Goal: Task Accomplishment & Management: Manage account settings

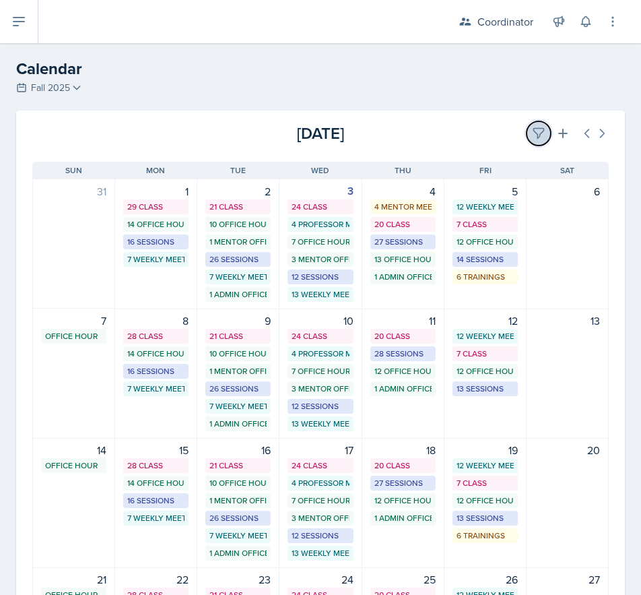
click at [532, 129] on icon at bounding box center [538, 133] width 13 height 13
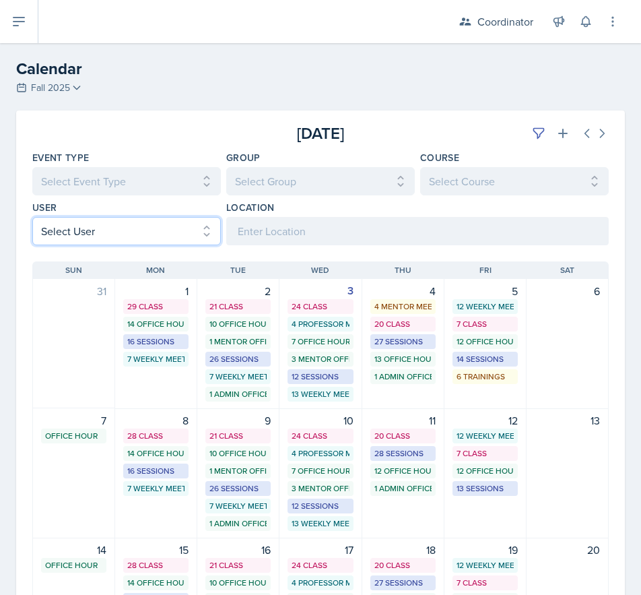
click at [106, 221] on select "Select User All [PERSON_NAME] [PERSON_NAME] [PERSON_NAME] [PERSON_NAME] [PERSON…" at bounding box center [126, 231] width 189 height 28
select select "50e6f4a0-2e80-401f-88ac-c39939a78e66"
click at [32, 217] on select "Select User All [PERSON_NAME] [PERSON_NAME] [PERSON_NAME] [PERSON_NAME] [PERSON…" at bounding box center [126, 231] width 189 height 28
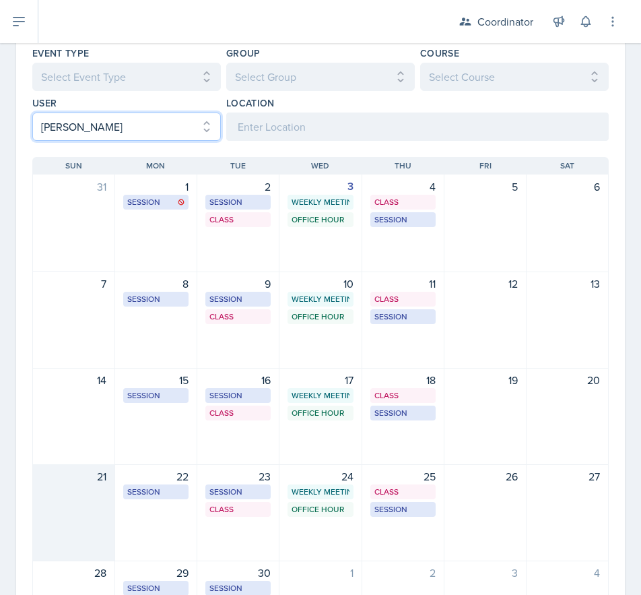
scroll to position [216, 0]
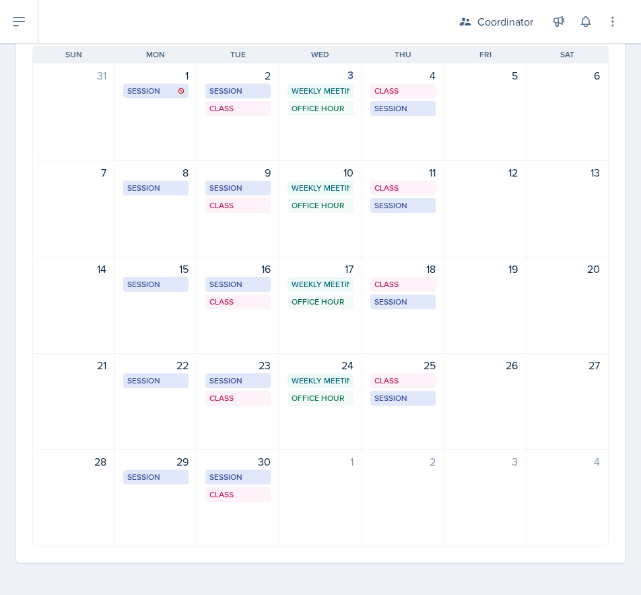
click at [408, 236] on div "11 Class SST 205 2:40 PM - 3:35 PM Session SST 150 12:30 PM - 1:30 PM" at bounding box center [403, 208] width 82 height 97
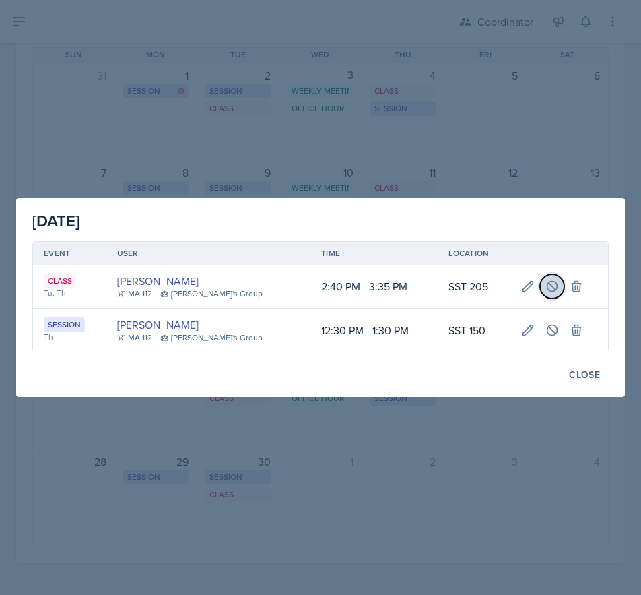
click at [548, 282] on icon at bounding box center [553, 286] width 10 height 10
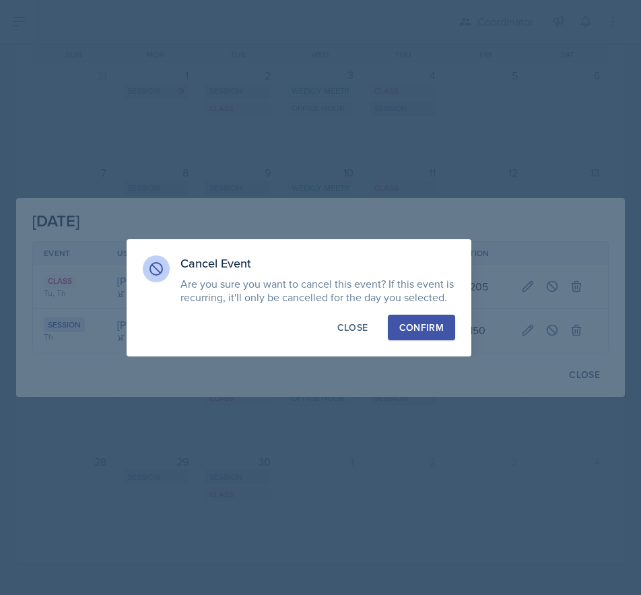
click at [408, 323] on div "Confirm" at bounding box center [422, 327] width 44 height 13
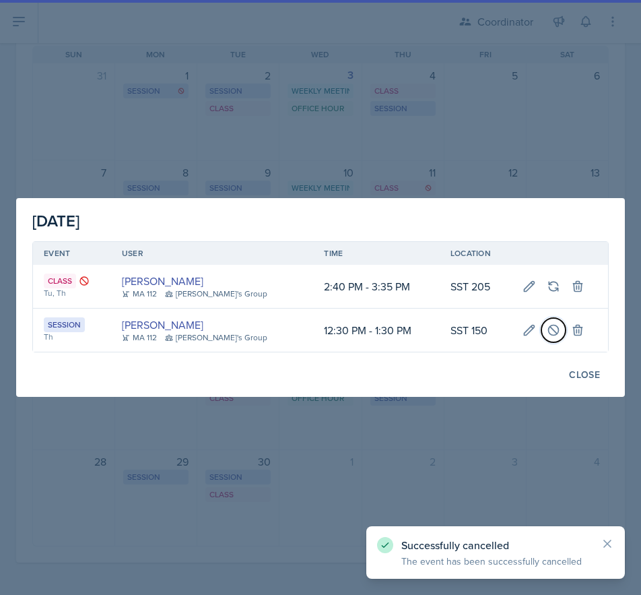
click at [548, 331] on icon at bounding box center [553, 330] width 10 height 10
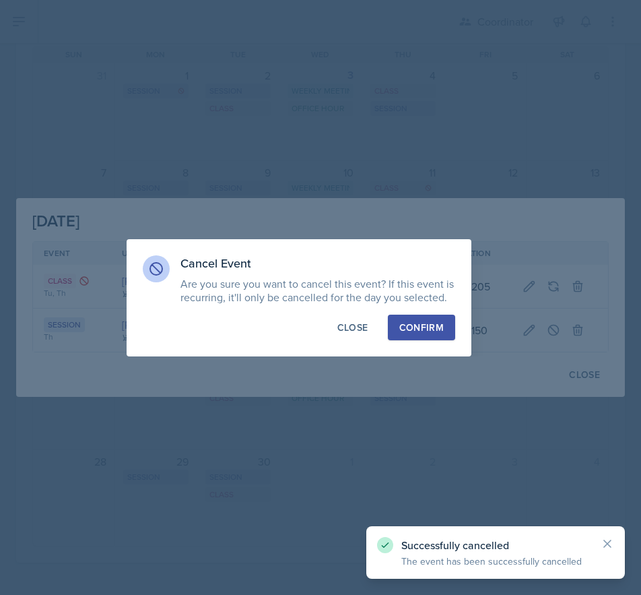
click at [428, 329] on div "Confirm" at bounding box center [422, 327] width 44 height 13
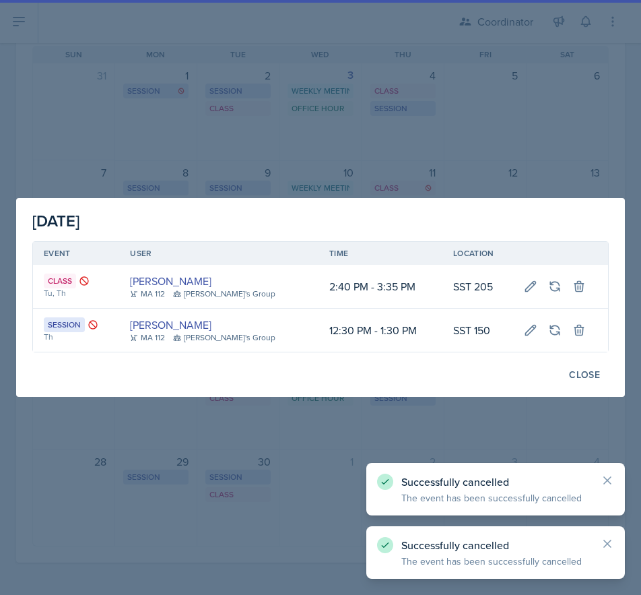
click at [458, 122] on div at bounding box center [320, 297] width 641 height 595
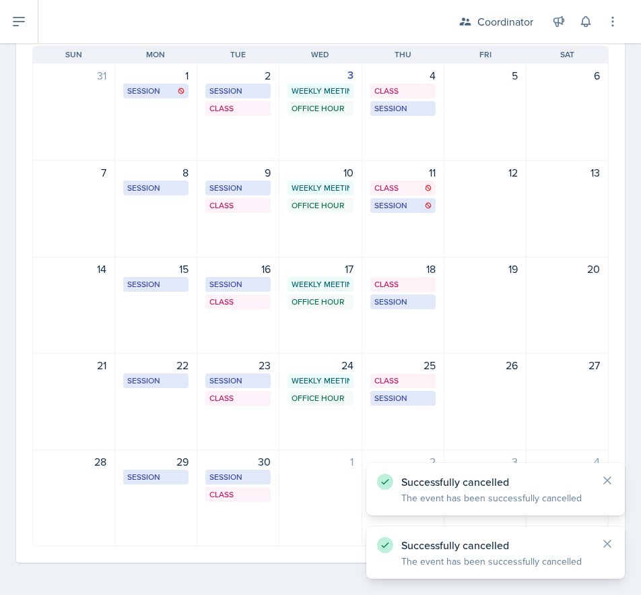
click at [131, 324] on div "15 Session SST 218 6:00 PM - 7:00 PM" at bounding box center [156, 305] width 82 height 97
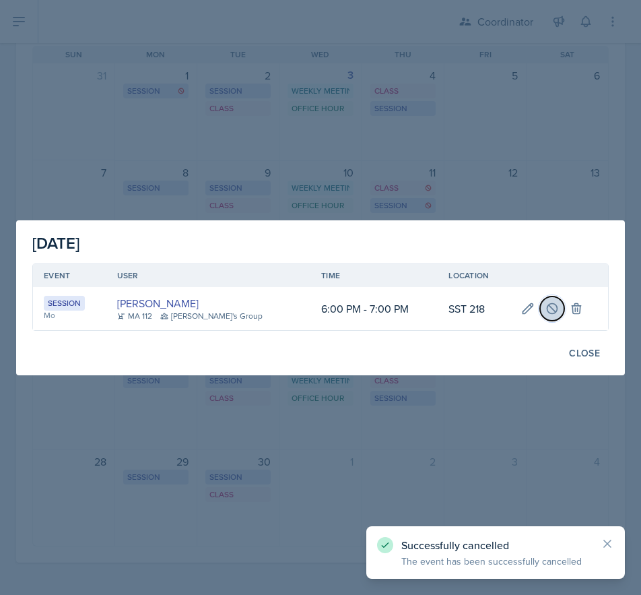
click at [548, 313] on icon at bounding box center [553, 308] width 10 height 10
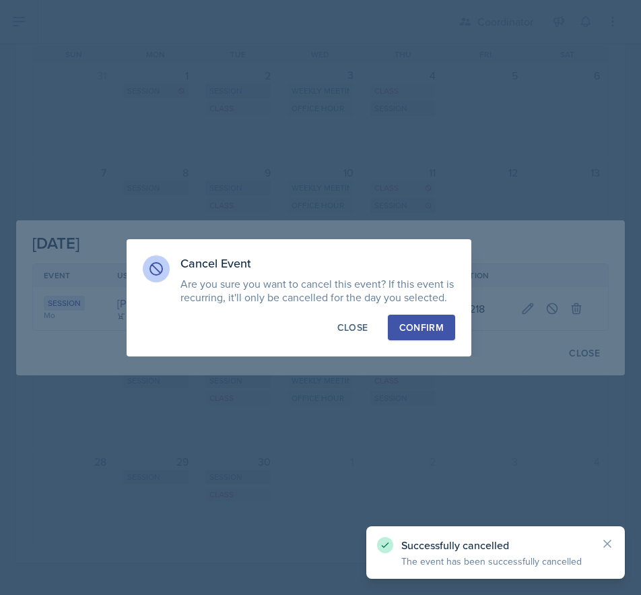
click at [430, 335] on button "Confirm" at bounding box center [421, 328] width 67 height 26
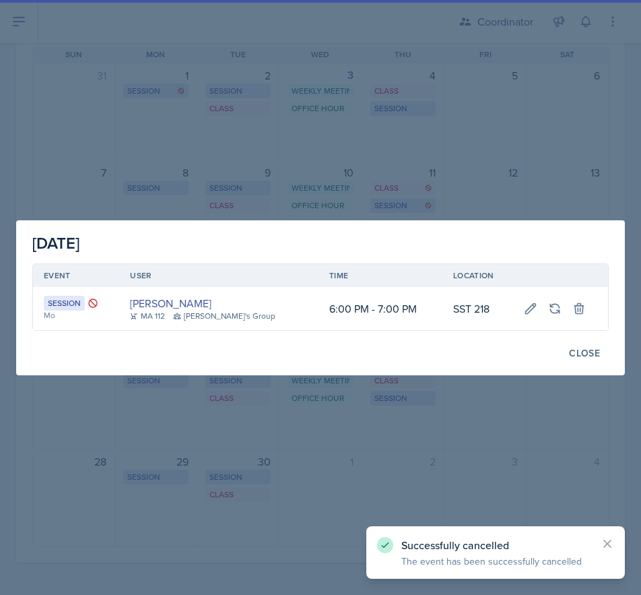
click at [579, 352] on div "Close" at bounding box center [584, 353] width 31 height 11
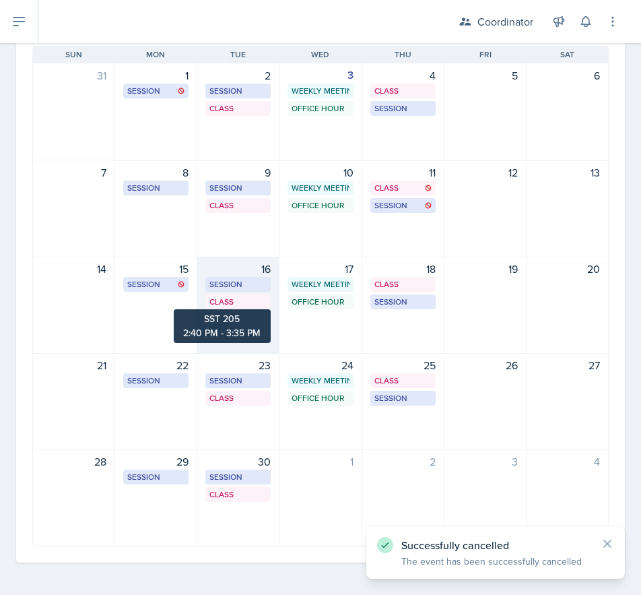
click at [226, 307] on div "Class" at bounding box center [238, 302] width 57 height 12
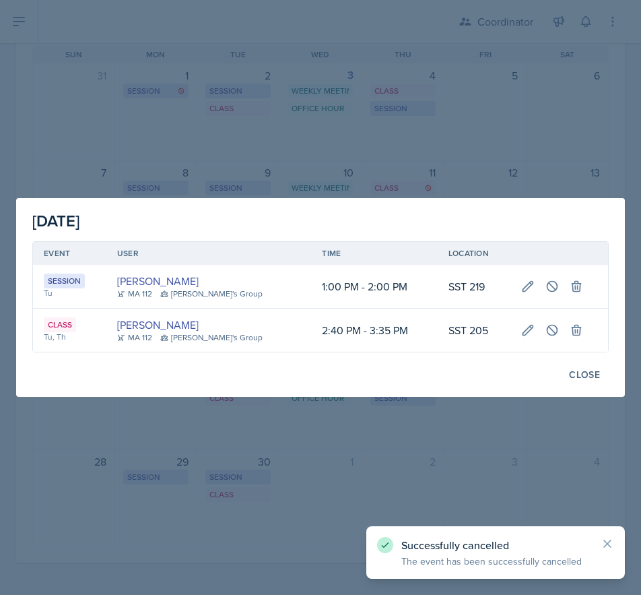
click at [554, 296] on td at bounding box center [560, 287] width 98 height 44
click at [548, 289] on icon at bounding box center [552, 286] width 10 height 10
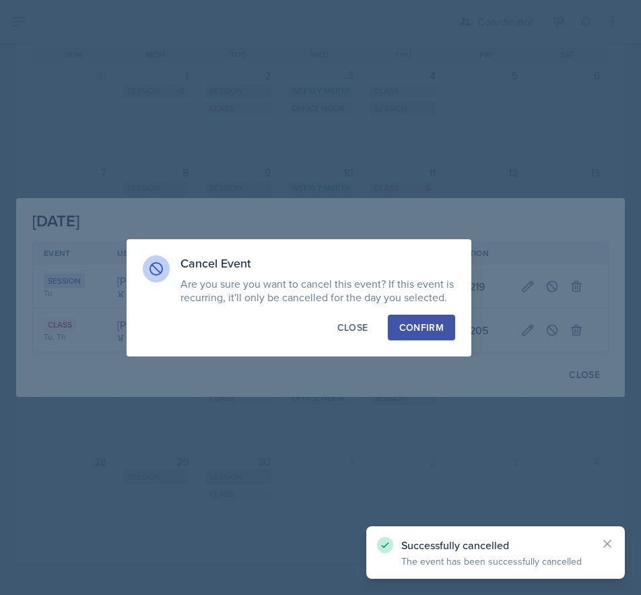
click at [430, 324] on div "Confirm" at bounding box center [422, 327] width 44 height 13
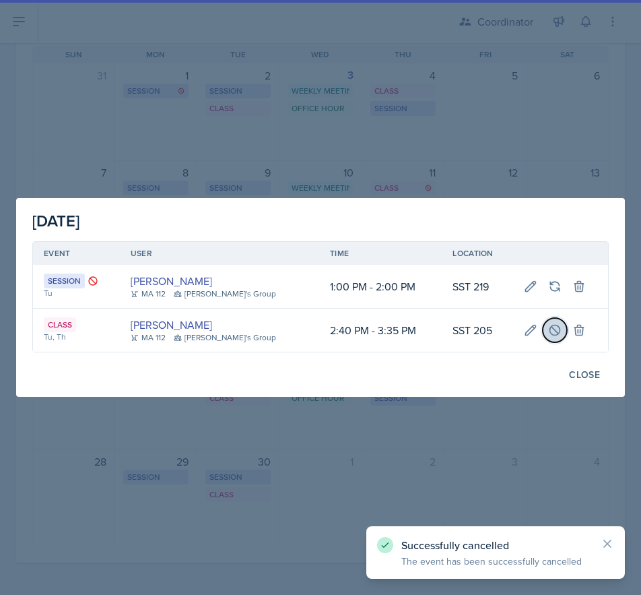
click at [550, 326] on icon at bounding box center [555, 330] width 10 height 10
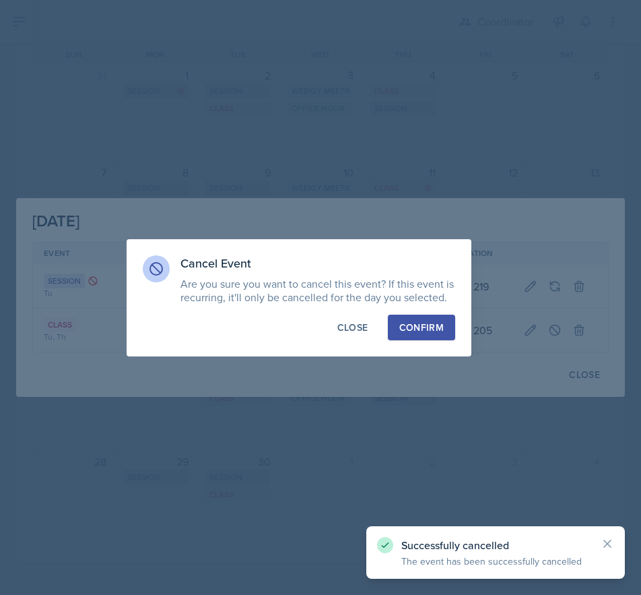
click at [418, 348] on div "Cancel Event Are you sure you want to cancel this event? If this event is recur…" at bounding box center [299, 297] width 345 height 117
click at [418, 335] on button "Confirm" at bounding box center [421, 328] width 67 height 26
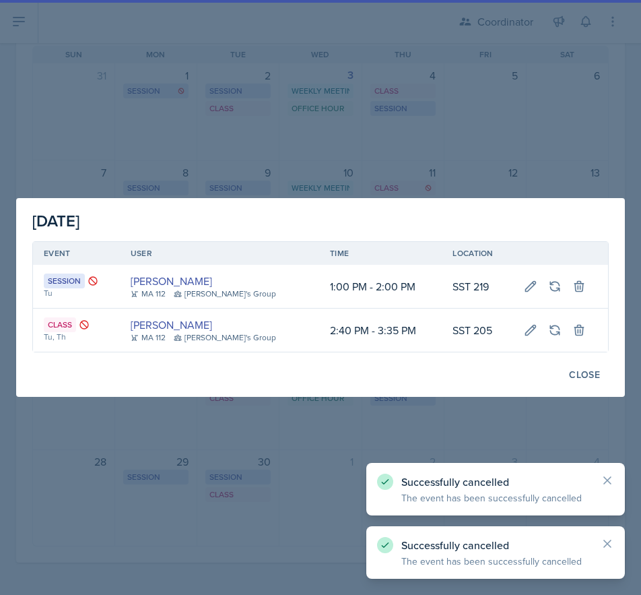
click at [589, 377] on div "Close" at bounding box center [584, 374] width 31 height 11
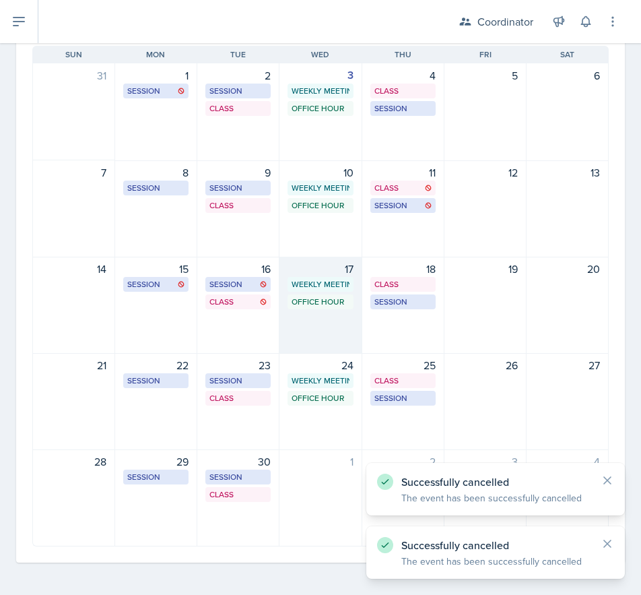
click at [298, 329] on div "17 Weekly Meeting SSC 11:30 AM - 12:30 PM Office Hour SSC 6:00 PM - 7:00 PM" at bounding box center [321, 305] width 82 height 97
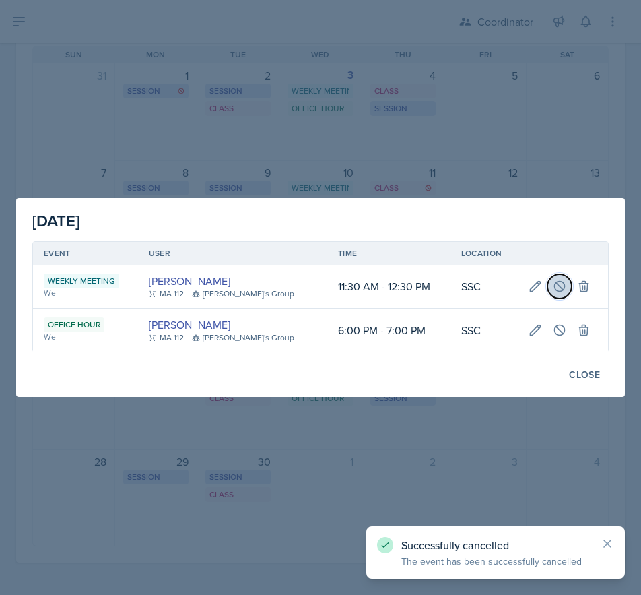
click at [553, 285] on icon at bounding box center [559, 286] width 13 height 13
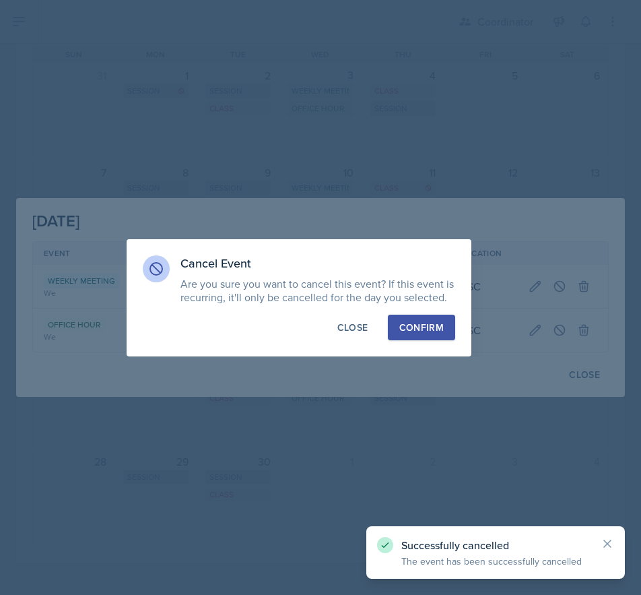
click at [437, 317] on button "Confirm" at bounding box center [421, 328] width 67 height 26
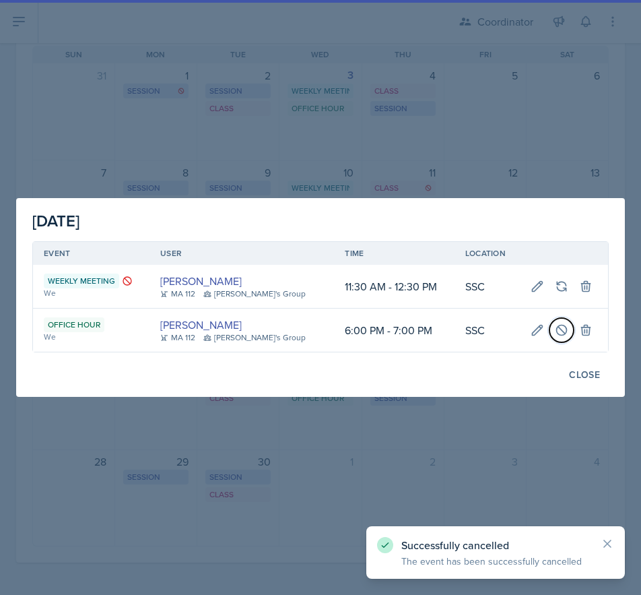
click at [558, 327] on icon at bounding box center [561, 329] width 13 height 13
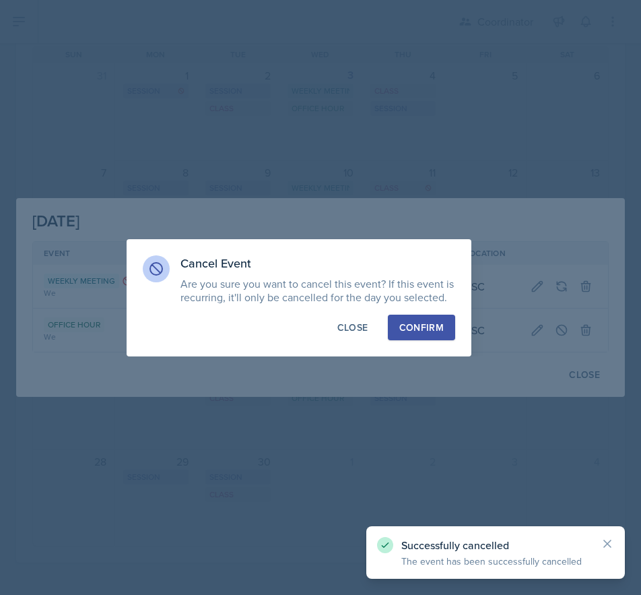
click at [437, 331] on div "Confirm" at bounding box center [422, 327] width 44 height 13
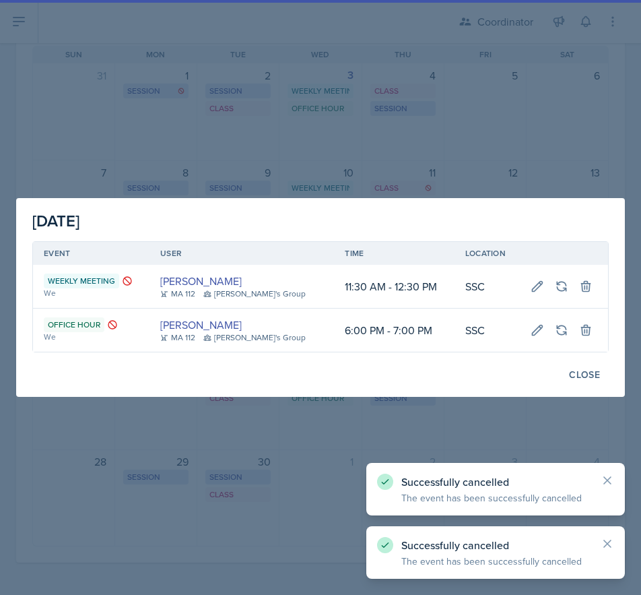
click at [592, 373] on div "Close" at bounding box center [584, 374] width 31 height 11
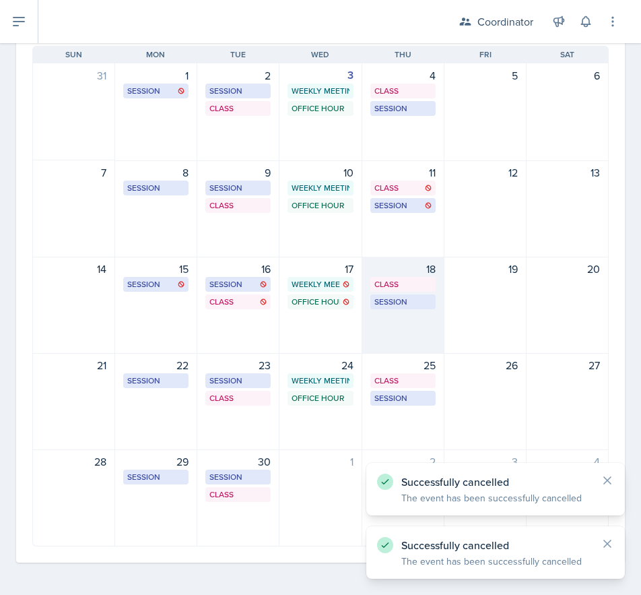
click at [436, 334] on div "18 Class SST 205 2:40 PM - 3:35 PM Session SST 150 12:30 PM - 1:30 PM" at bounding box center [403, 305] width 82 height 97
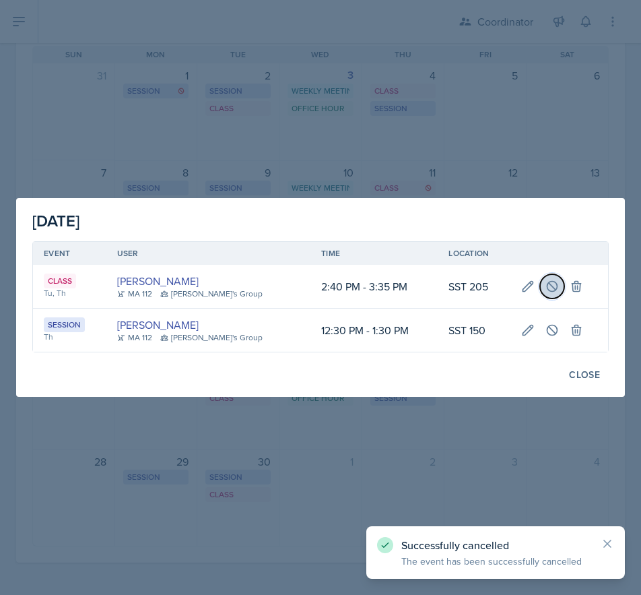
click at [546, 285] on icon at bounding box center [552, 286] width 13 height 13
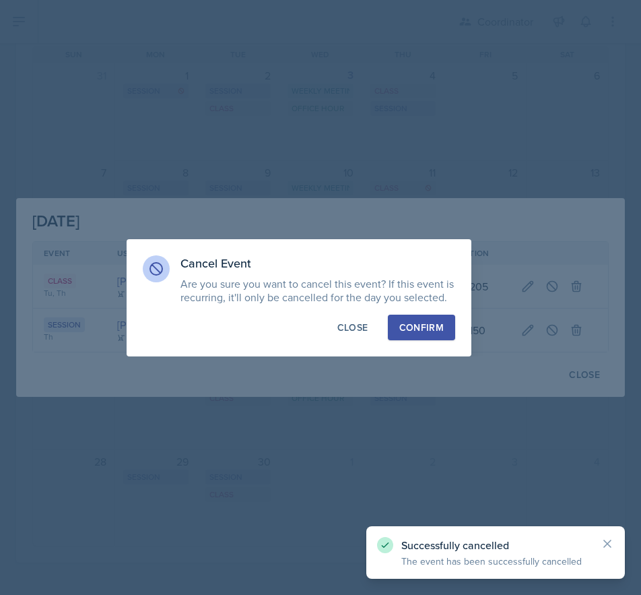
click at [417, 327] on div "Confirm" at bounding box center [422, 327] width 44 height 13
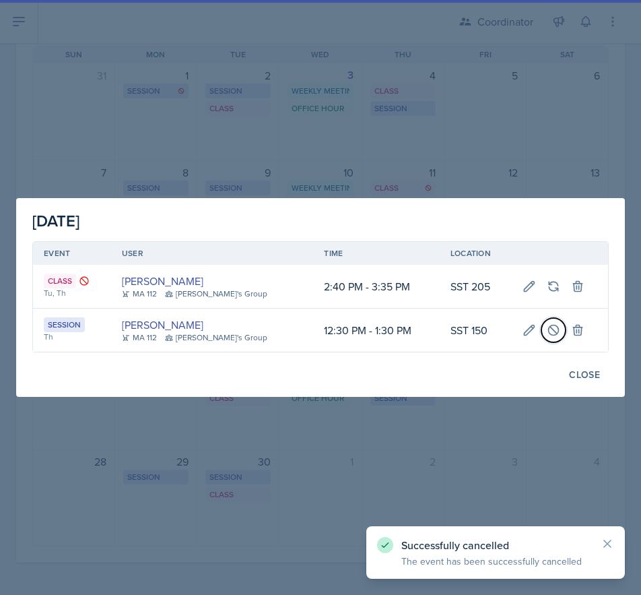
click at [547, 333] on icon at bounding box center [553, 329] width 13 height 13
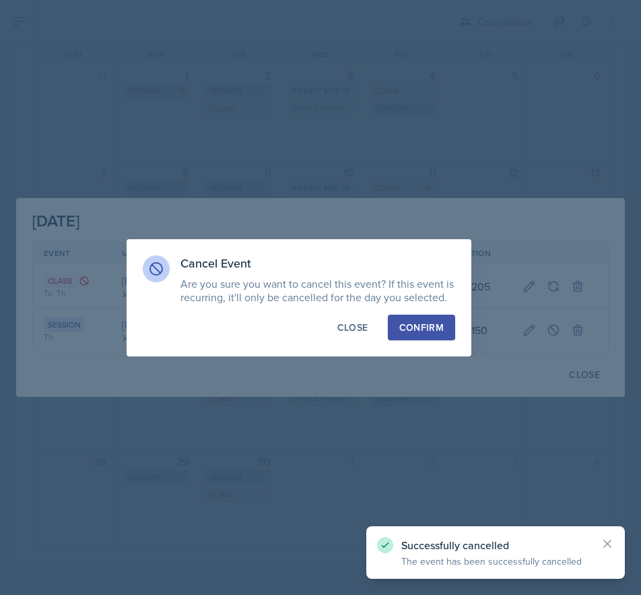
click at [434, 337] on button "Confirm" at bounding box center [421, 328] width 67 height 26
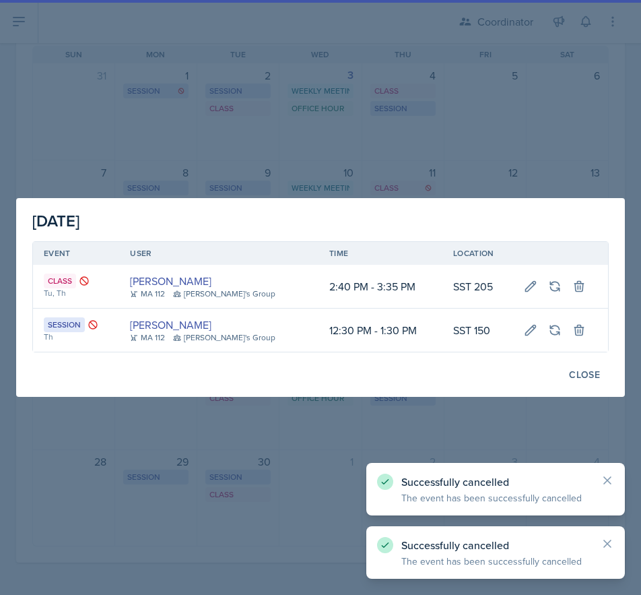
click at [588, 377] on div "Close" at bounding box center [584, 374] width 31 height 11
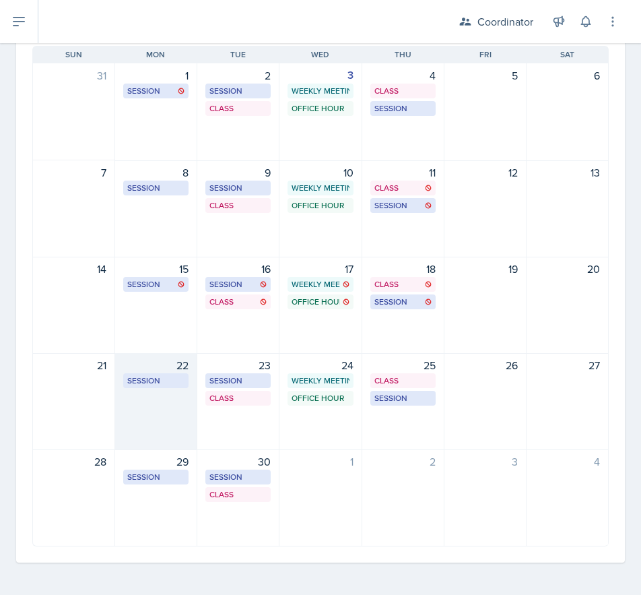
click at [190, 405] on div "22 Session SST 218 6:00 PM - 7:00 PM" at bounding box center [156, 401] width 82 height 97
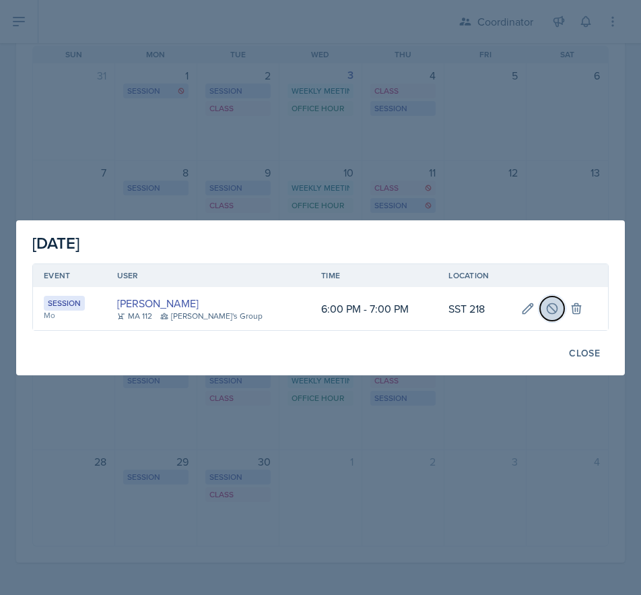
click at [546, 311] on icon at bounding box center [552, 308] width 13 height 13
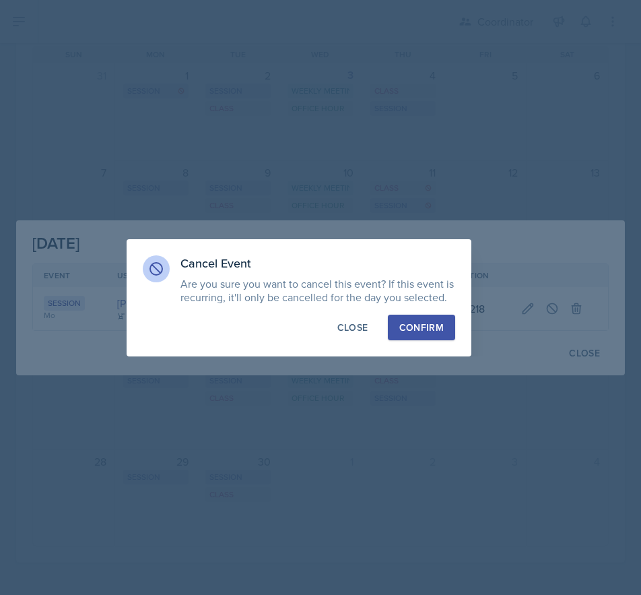
click at [451, 335] on button "Confirm" at bounding box center [421, 328] width 67 height 26
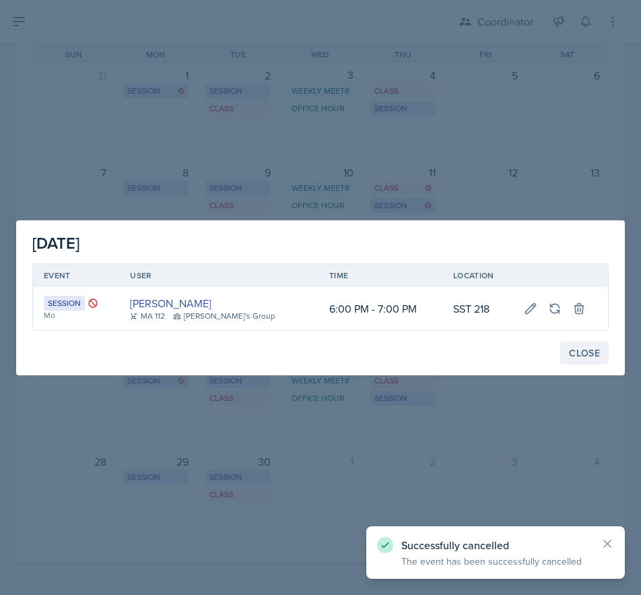
click at [590, 363] on button "Close" at bounding box center [585, 353] width 49 height 23
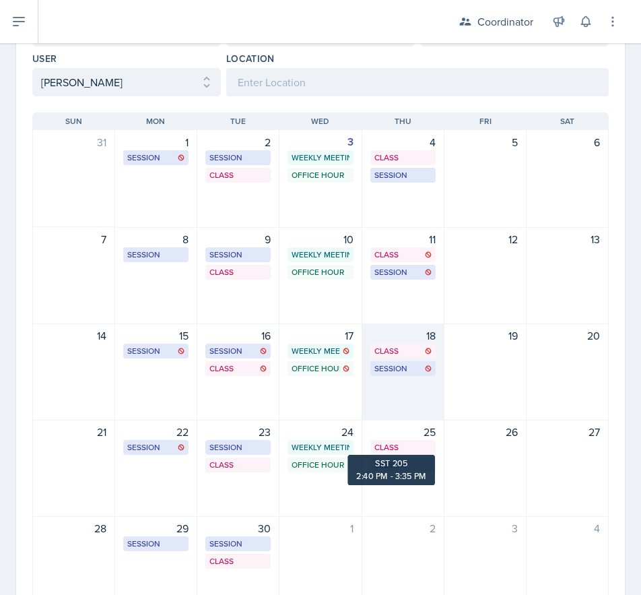
scroll to position [0, 0]
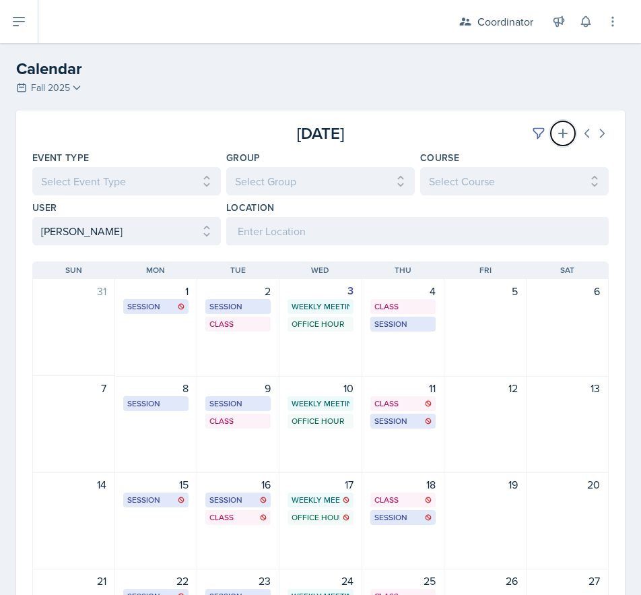
drag, startPoint x: 553, startPoint y: 129, endPoint x: 528, endPoint y: 133, distance: 25.2
click at [558, 129] on icon at bounding box center [562, 133] width 9 height 9
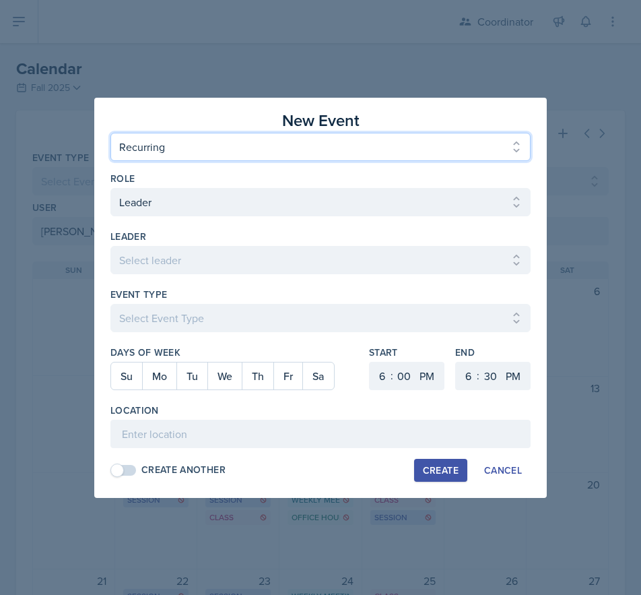
drag, startPoint x: 177, startPoint y: 149, endPoint x: 173, endPoint y: 160, distance: 12.1
click at [177, 149] on select "One Time Recurring" at bounding box center [320, 147] width 420 height 28
select select "One Time"
click at [110, 133] on select "One Time Recurring" at bounding box center [320, 147] width 420 height 28
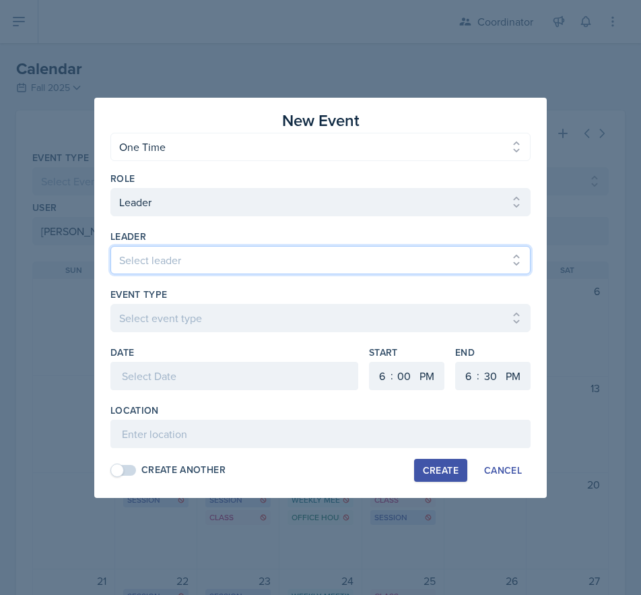
click at [158, 259] on select "Select leader [PERSON_NAME] [PERSON_NAME] [PERSON_NAME] [PERSON_NAME] [PERSON_N…" at bounding box center [320, 260] width 420 height 28
select select "6b19bfa0-a9b8-4fee-95fc-97078897ee3b"
click at [110, 246] on select "Select leader [PERSON_NAME] [PERSON_NAME] [PERSON_NAME] [PERSON_NAME] [PERSON_N…" at bounding box center [320, 260] width 420 height 28
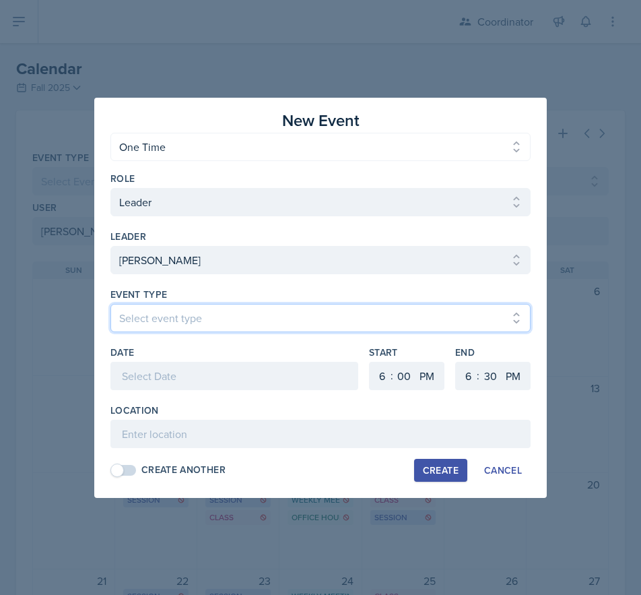
click at [163, 323] on select "Select event type Admin Office Hour Cal Workshop Class Class Announcement LA Pe…" at bounding box center [320, 318] width 420 height 28
select select "30b582fb-8ac9-49fb-a214-1fb047ccc295"
click at [110, 304] on select "Select event type Admin Office Hour Cal Workshop Class Class Announcement LA Pe…" at bounding box center [320, 318] width 420 height 28
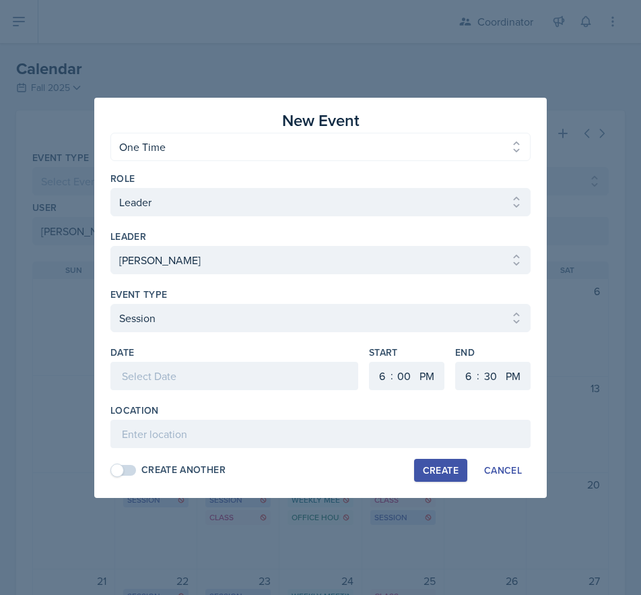
click at [160, 381] on div at bounding box center [234, 376] width 248 height 28
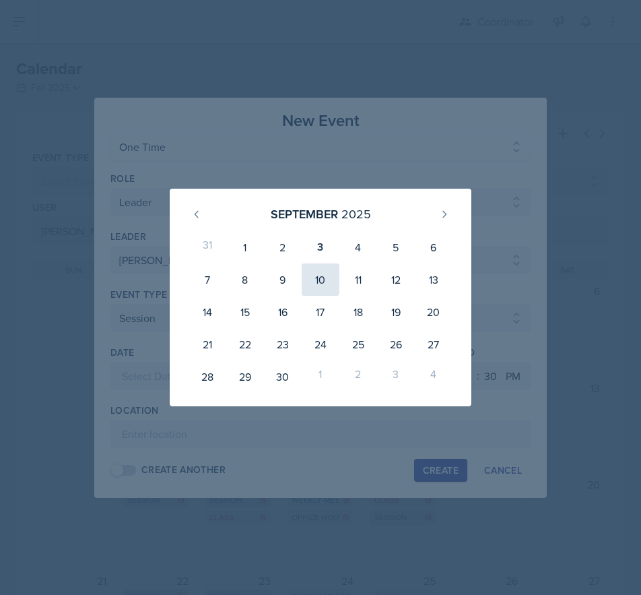
click at [323, 290] on div "10" at bounding box center [321, 279] width 38 height 32
type input "[DATE]"
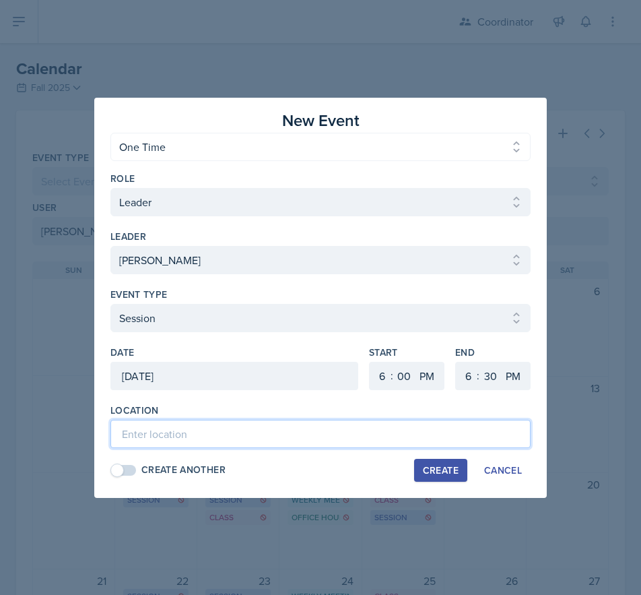
click at [316, 431] on input at bounding box center [320, 434] width 420 height 28
type input "TBD"
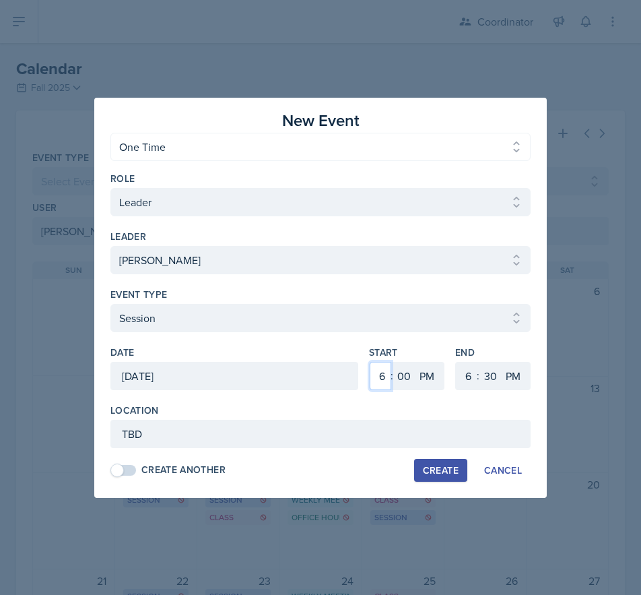
click at [381, 377] on select "1 2 3 4 5 6 7 8 9 10 11 12" at bounding box center [381, 376] width 22 height 28
select select "12"
click at [370, 362] on select "1 2 3 4 5 6 7 8 9 10 11 12" at bounding box center [381, 376] width 22 height 28
click at [399, 370] on select "00 05 10 15 20 25 30 35 40 45 50 55" at bounding box center [404, 376] width 22 height 28
select select "45"
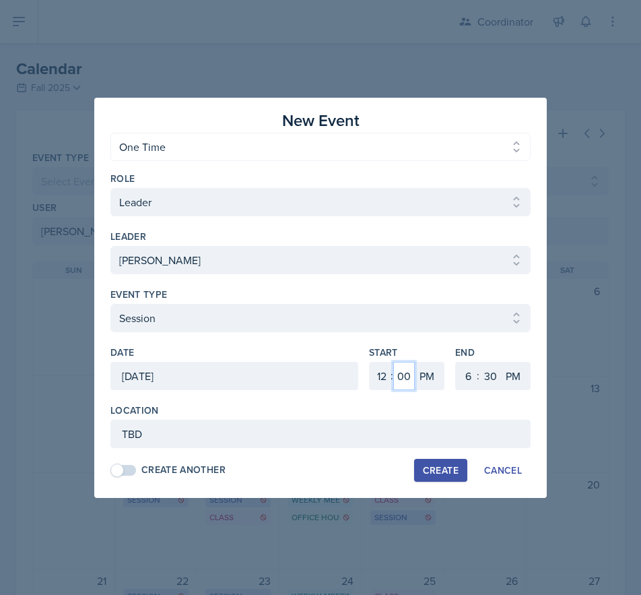
click at [393, 362] on select "00 05 10 15 20 25 30 35 40 45 50 55" at bounding box center [404, 376] width 22 height 28
click at [464, 367] on select "1 2 3 4 5 6 7 8 9 10 11 12" at bounding box center [467, 376] width 22 height 28
select select "1"
click at [456, 362] on select "1 2 3 4 5 6 7 8 9 10 11 12" at bounding box center [467, 376] width 22 height 28
drag, startPoint x: 496, startPoint y: 380, endPoint x: 495, endPoint y: 364, distance: 15.5
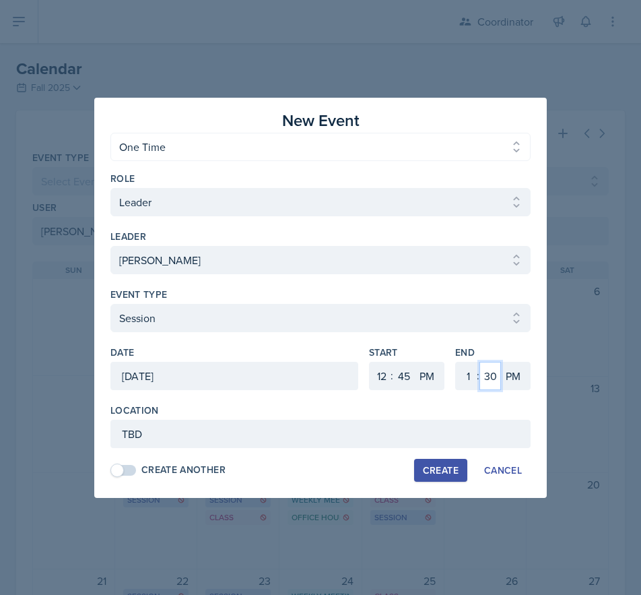
click at [495, 380] on select "00 05 10 15 20 25 30 35 40 45 50 55" at bounding box center [491, 376] width 22 height 28
select select "45"
click at [480, 362] on select "00 05 10 15 20 25 30 35 40 45 50 55" at bounding box center [491, 376] width 22 height 28
click at [444, 475] on div "Create" at bounding box center [441, 470] width 36 height 11
select select
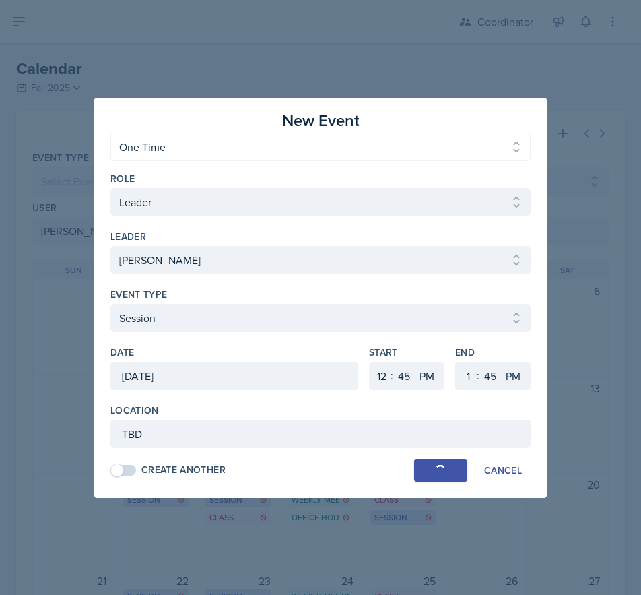
select select
select select "6"
select select "0"
select select "6"
select select "30"
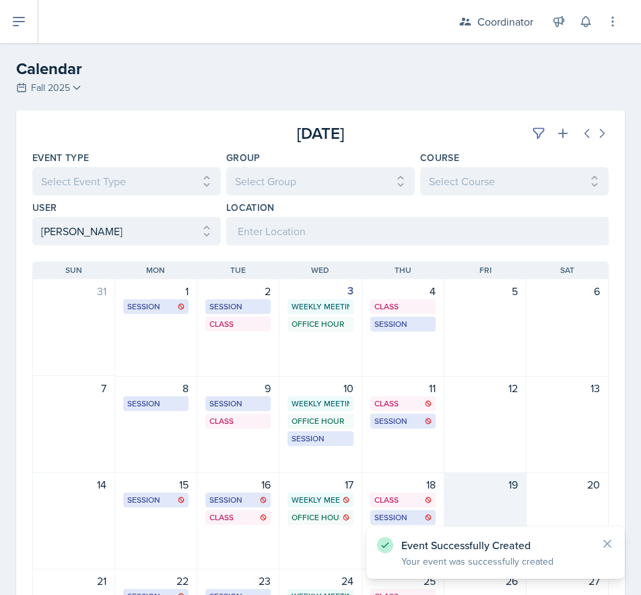
scroll to position [67, 0]
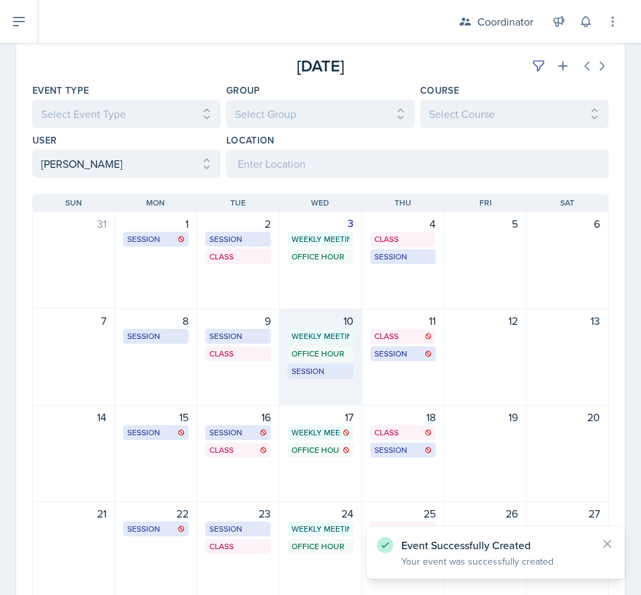
click at [339, 396] on div "10 Weekly Meeting SSC 11:30 AM - 12:30 PM Office Hour SSC 6:00 PM - 7:00 PM Ses…" at bounding box center [321, 357] width 82 height 97
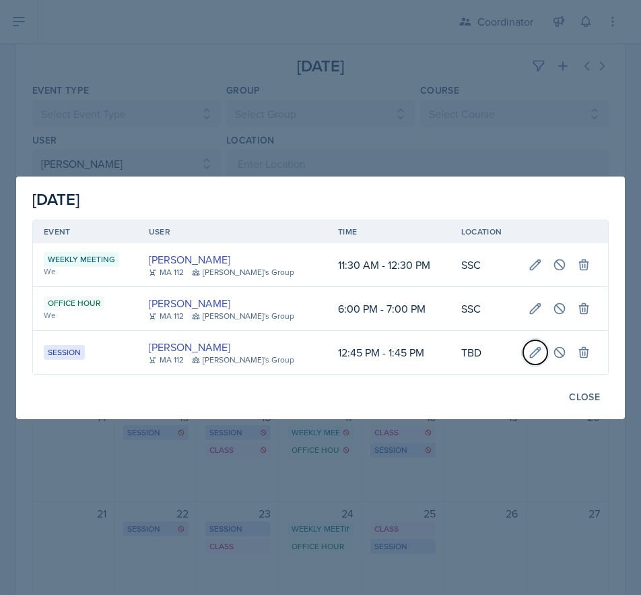
drag, startPoint x: 536, startPoint y: 357, endPoint x: 519, endPoint y: 358, distance: 16.9
click at [536, 357] on button at bounding box center [535, 352] width 24 height 24
type input "[DATE]"
select select "12"
select select "45"
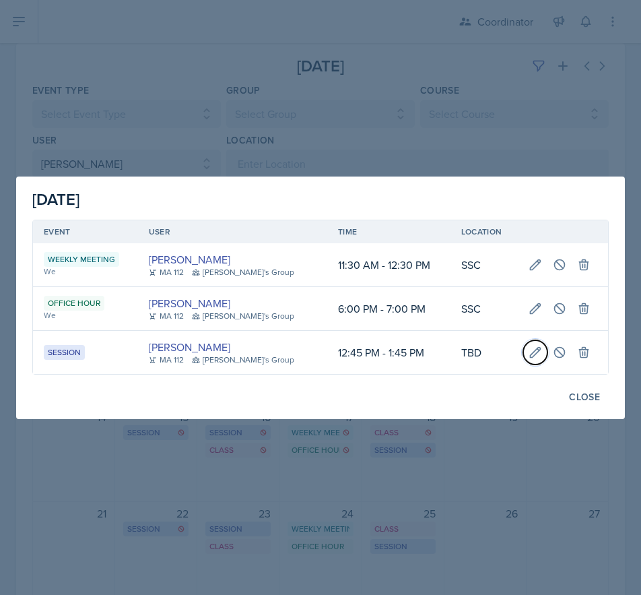
select select "PM"
select select "1"
select select "45"
select select "PM"
type input "TBD"
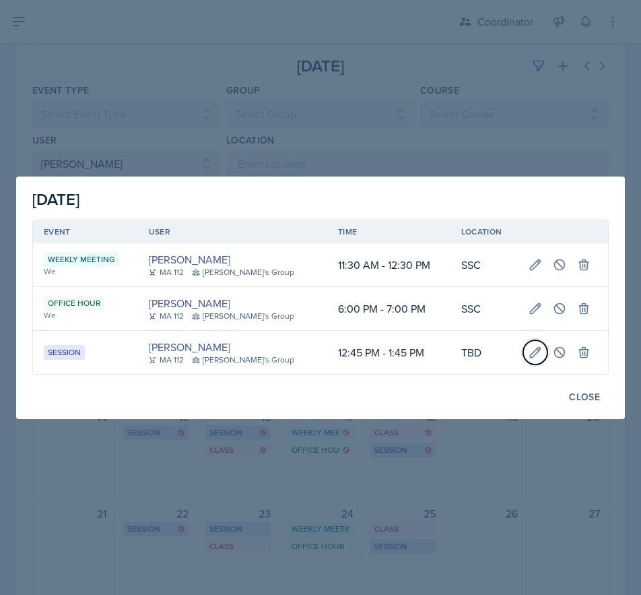
select select "30b582fb-8ac9-49fb-a214-1fb047ccc295"
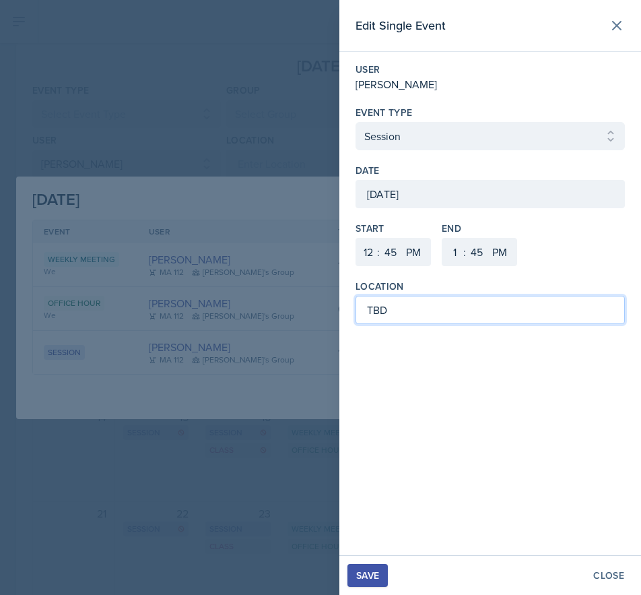
drag, startPoint x: 434, startPoint y: 316, endPoint x: 224, endPoint y: 352, distance: 213.3
click at [224, 352] on div "Edit Single Event User [PERSON_NAME] Event Type Select Event Type Office Hour C…" at bounding box center [320, 297] width 641 height 595
type input "SST 218"
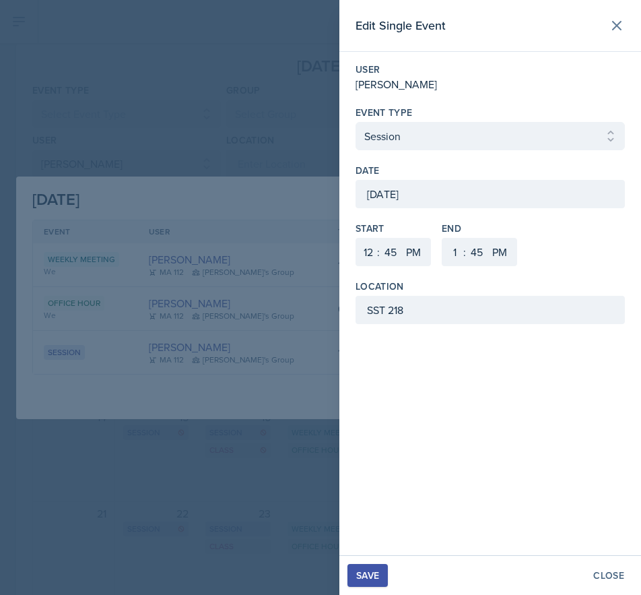
click at [378, 582] on button "Save" at bounding box center [368, 575] width 40 height 23
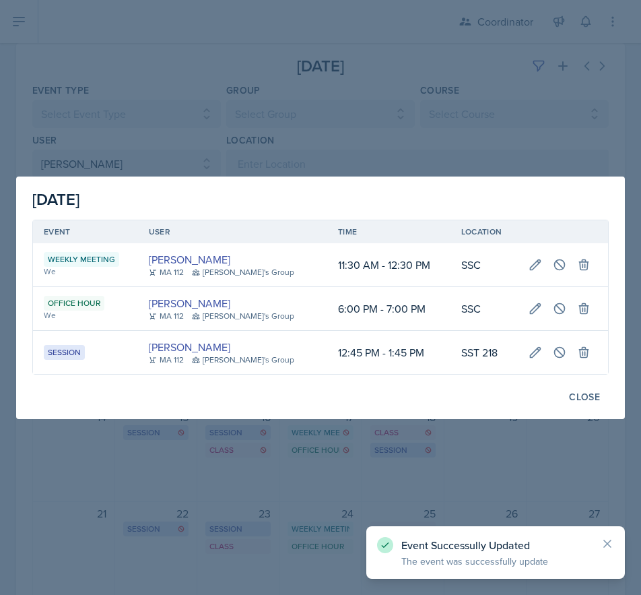
click at [248, 532] on div at bounding box center [320, 297] width 641 height 595
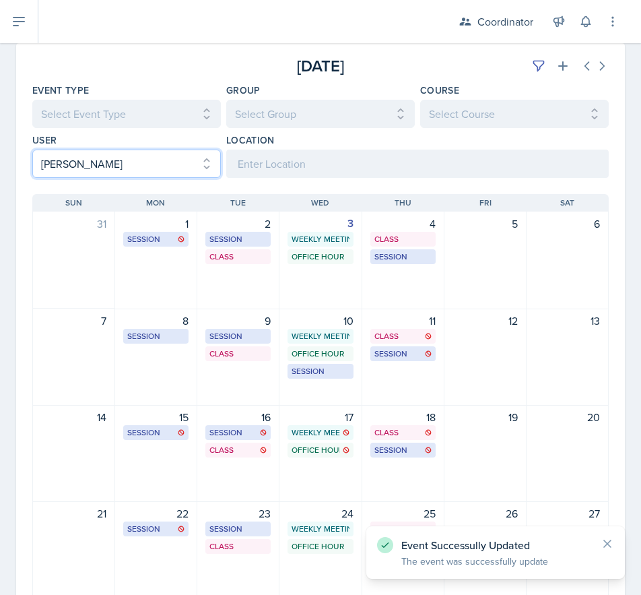
click at [78, 170] on select "Select User All [PERSON_NAME] [PERSON_NAME] [PERSON_NAME] [PERSON_NAME] [PERSON…" at bounding box center [126, 164] width 189 height 28
click at [32, 150] on select "Select User All [PERSON_NAME] [PERSON_NAME] [PERSON_NAME] [PERSON_NAME] [PERSON…" at bounding box center [126, 164] width 189 height 28
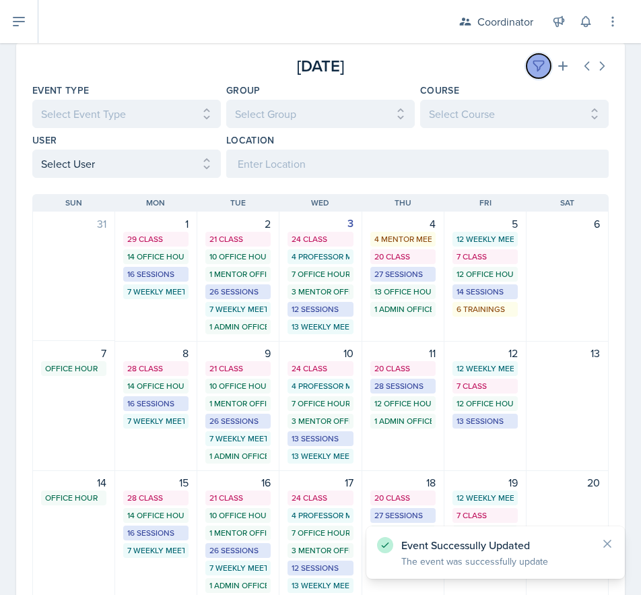
click at [527, 56] on button at bounding box center [539, 66] width 24 height 24
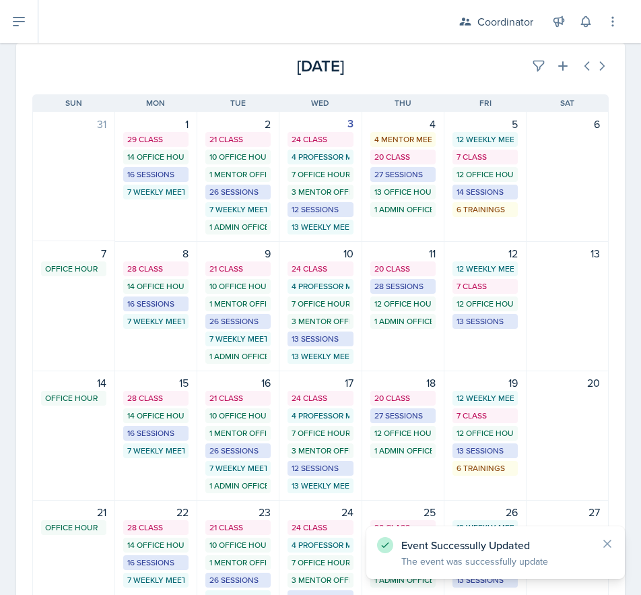
click at [490, 62] on div "[DATE]" at bounding box center [513, 66] width 192 height 24
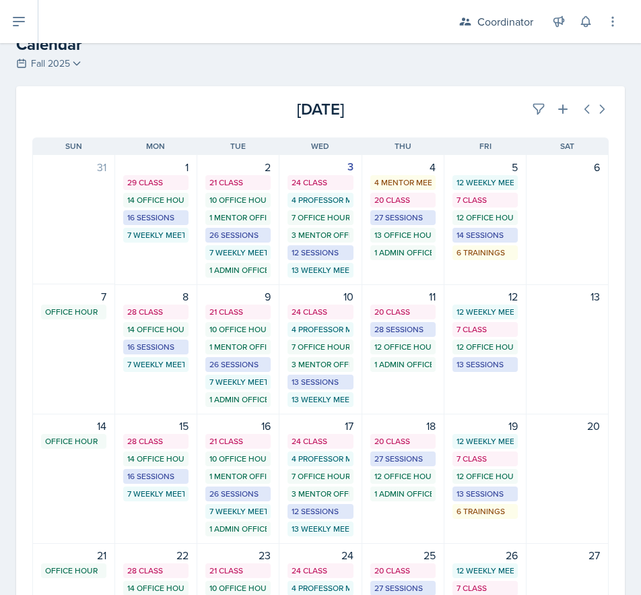
scroll to position [0, 0]
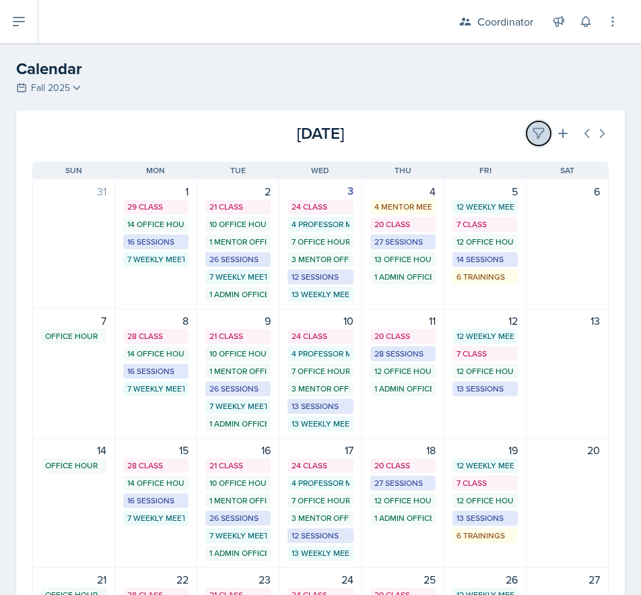
click at [532, 137] on icon at bounding box center [538, 133] width 13 height 13
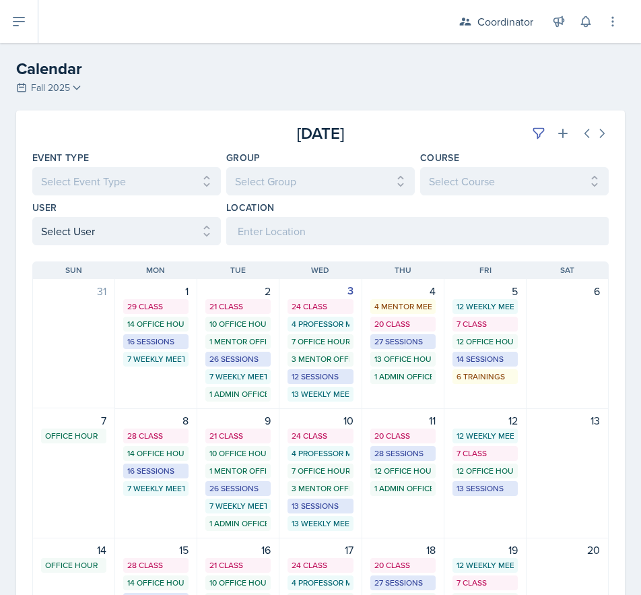
click at [102, 245] on div "[DATE] Sun [DATE] Mon [DATE] Tue [DATE] Wed [DATE] Thu [DATE] Fri [DATE] Sat 31…" at bounding box center [320, 593] width 609 height 697
click at [581, 133] on icon at bounding box center [587, 133] width 13 height 13
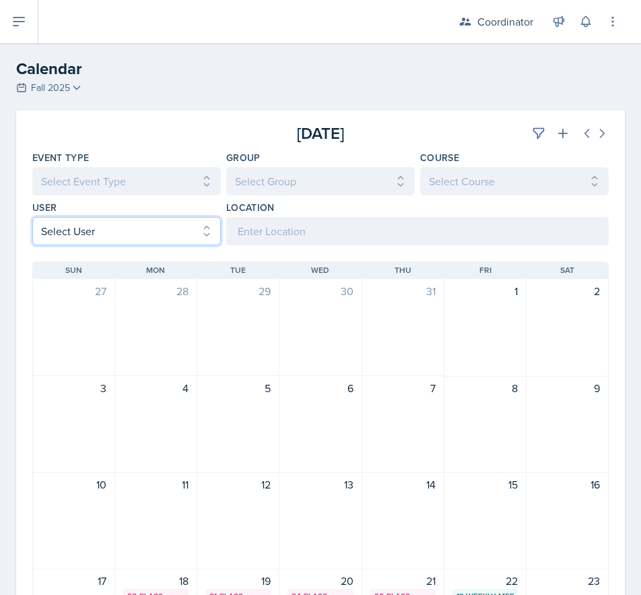
click at [84, 230] on select "Select User All [PERSON_NAME] [PERSON_NAME] [PERSON_NAME] [PERSON_NAME] [PERSON…" at bounding box center [126, 231] width 189 height 28
select select "ff973814-1f45-4e32-9e0a-a67a4899643c"
click at [32, 217] on select "Select User All [PERSON_NAME] [PERSON_NAME] [PERSON_NAME] [PERSON_NAME] [PERSON…" at bounding box center [126, 231] width 189 height 28
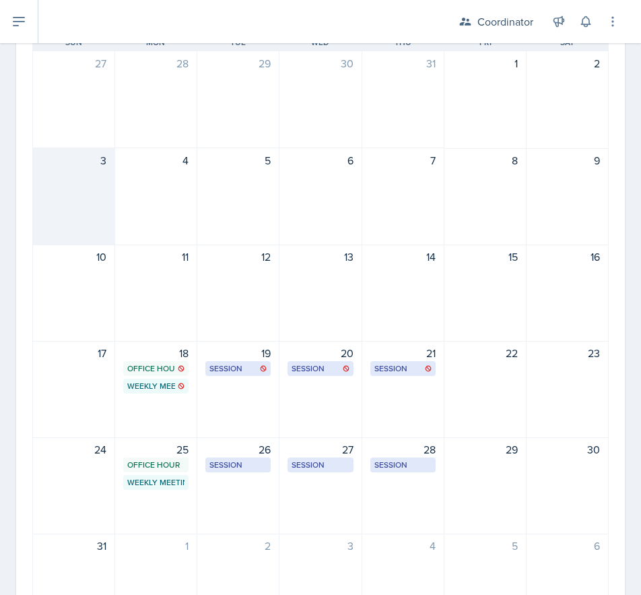
scroll to position [269, 0]
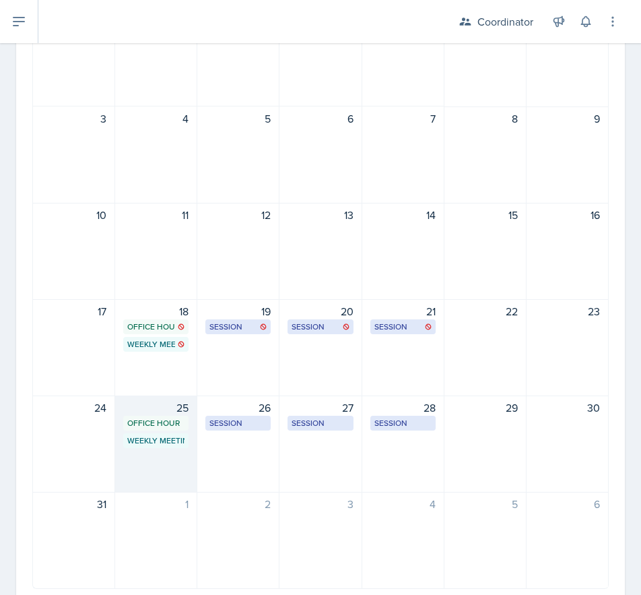
click at [161, 470] on div "25 Office Hour SSC 10:30 AM - 11:30 AM Weekly Meeting SSC 4:30 PM - 5:30 PM" at bounding box center [156, 443] width 82 height 97
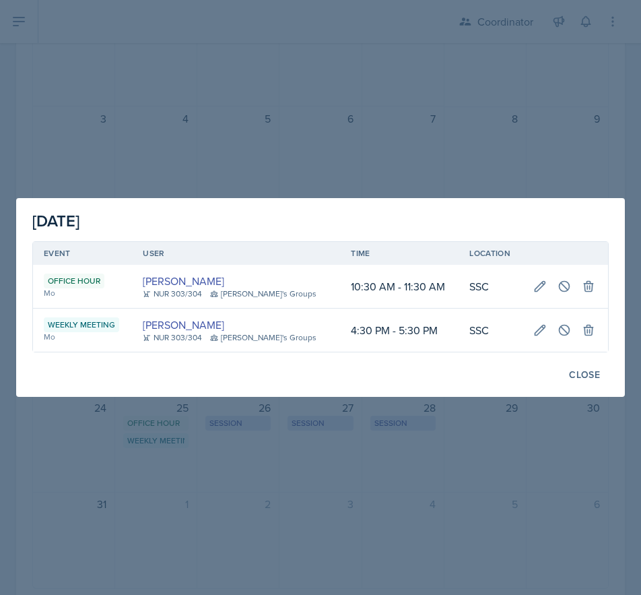
click at [305, 98] on div at bounding box center [320, 297] width 641 height 595
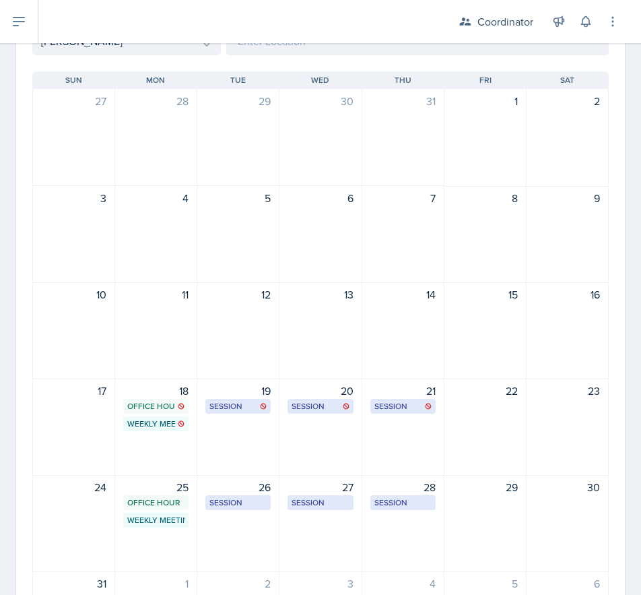
scroll to position [67, 0]
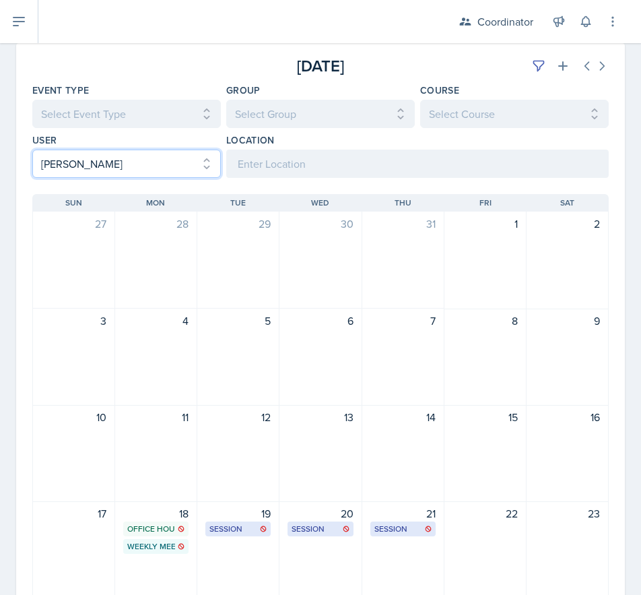
drag, startPoint x: 90, startPoint y: 166, endPoint x: 88, endPoint y: 174, distance: 8.3
click at [90, 166] on select "Select User All [PERSON_NAME] [PERSON_NAME] [PERSON_NAME] [PERSON_NAME] [PERSON…" at bounding box center [126, 164] width 189 height 28
click at [32, 150] on select "Select User All [PERSON_NAME] [PERSON_NAME] [PERSON_NAME] [PERSON_NAME] [PERSON…" at bounding box center [126, 164] width 189 height 28
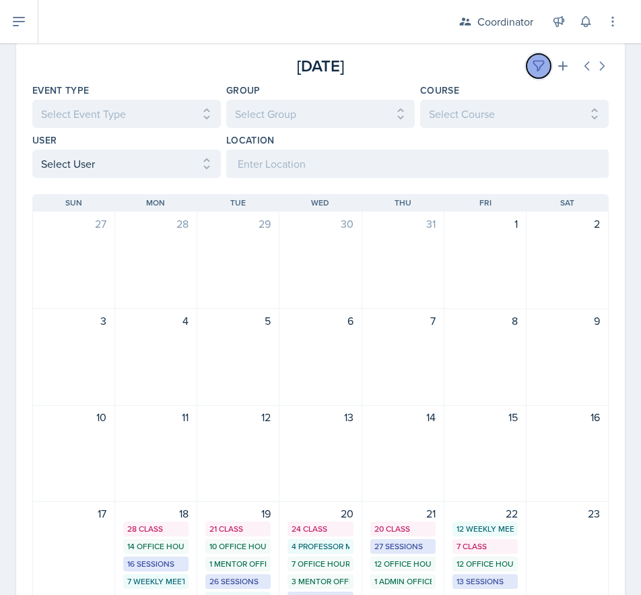
click at [538, 67] on button at bounding box center [539, 66] width 24 height 24
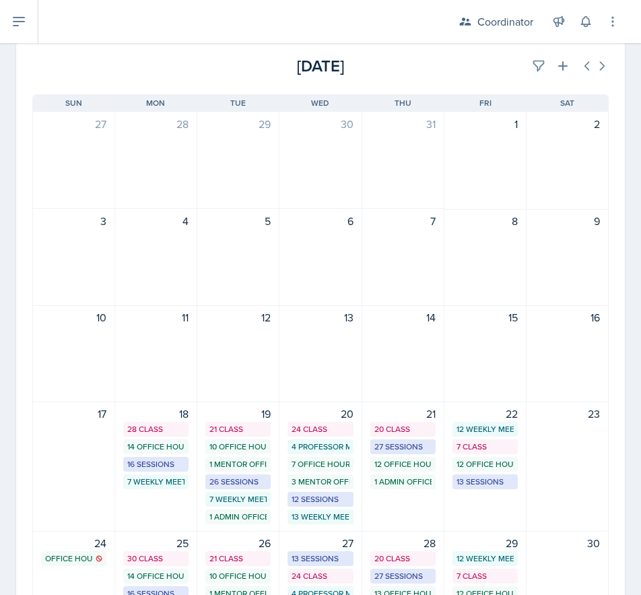
click at [397, 68] on div "[DATE]" at bounding box center [320, 66] width 192 height 24
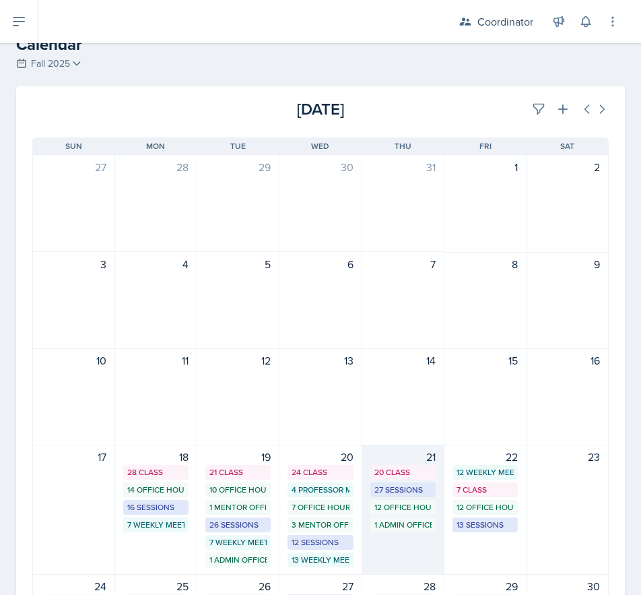
scroll to position [0, 0]
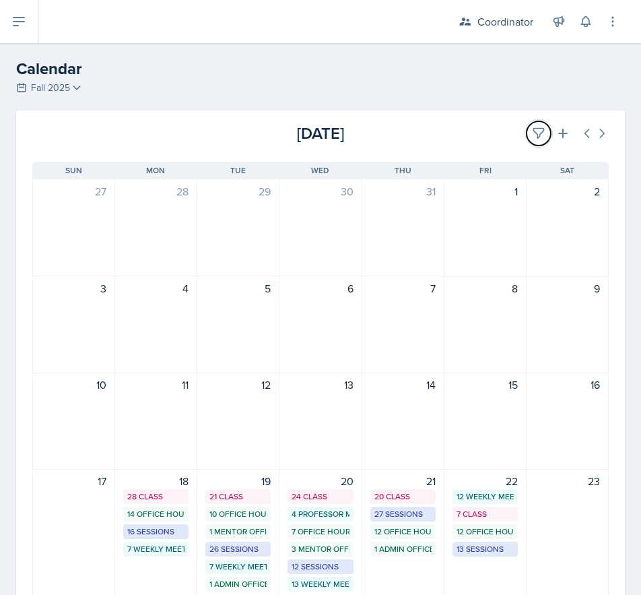
drag, startPoint x: 529, startPoint y: 139, endPoint x: 404, endPoint y: 174, distance: 129.5
click at [532, 138] on icon at bounding box center [538, 133] width 13 height 13
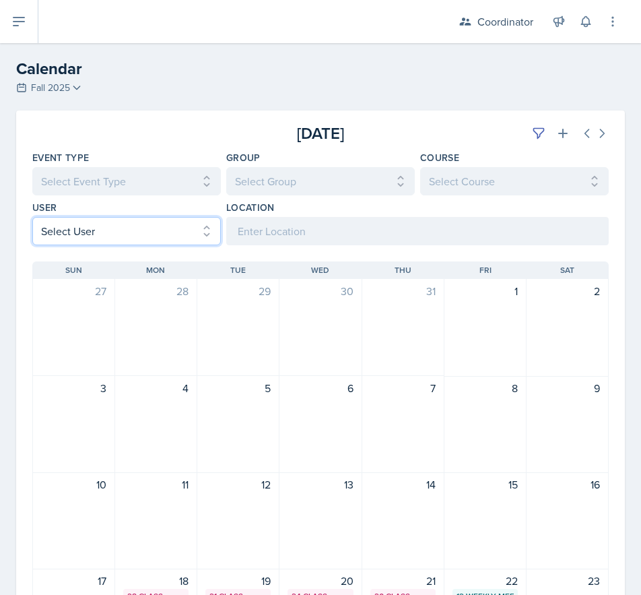
click at [128, 238] on select "Select User All [PERSON_NAME] [PERSON_NAME] [PERSON_NAME] [PERSON_NAME] [PERSON…" at bounding box center [126, 231] width 189 height 28
select select "bd089e15-6aa1-4a01-a4ef-f2c2b47dcfa3"
click at [32, 217] on select "Select User All [PERSON_NAME] [PERSON_NAME] [PERSON_NAME] [PERSON_NAME] [PERSON…" at bounding box center [126, 231] width 189 height 28
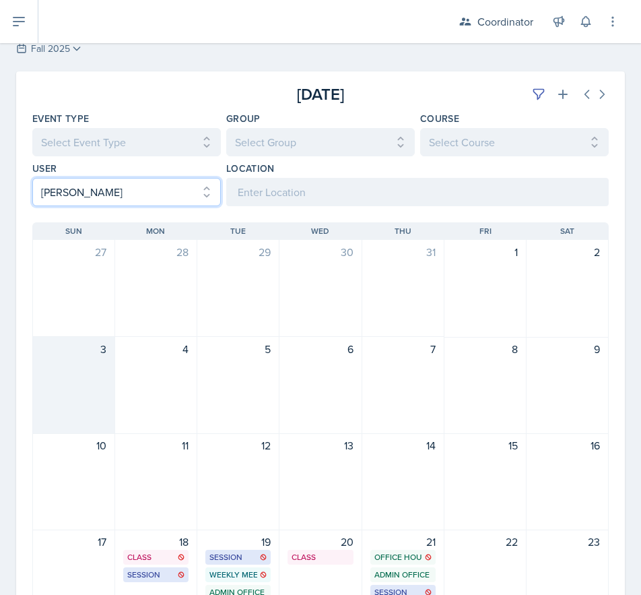
scroll to position [135, 0]
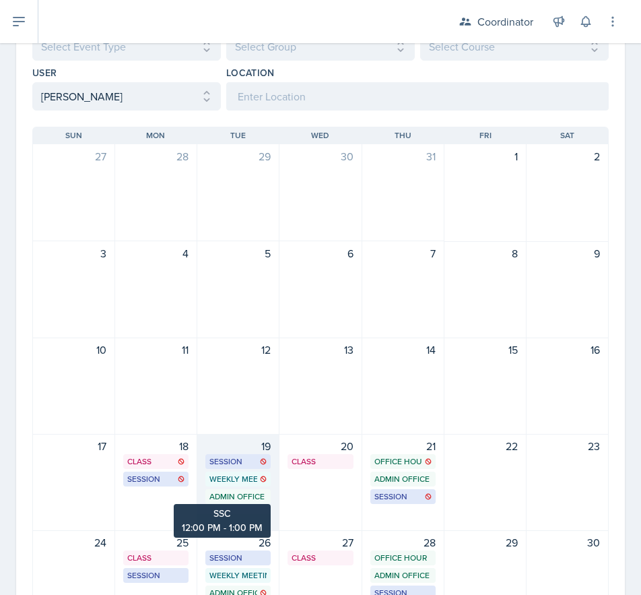
click at [233, 497] on div "Admin Office Hour" at bounding box center [238, 496] width 57 height 12
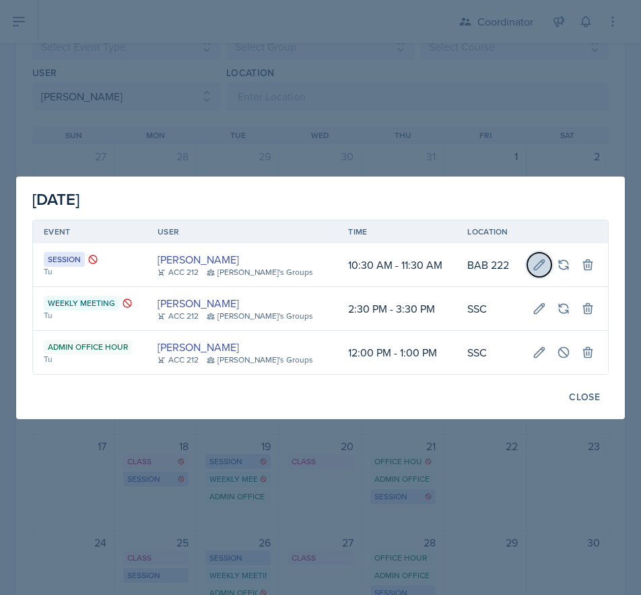
click at [535, 268] on icon at bounding box center [540, 264] width 10 height 10
select select "10"
select select "11"
select select "AM"
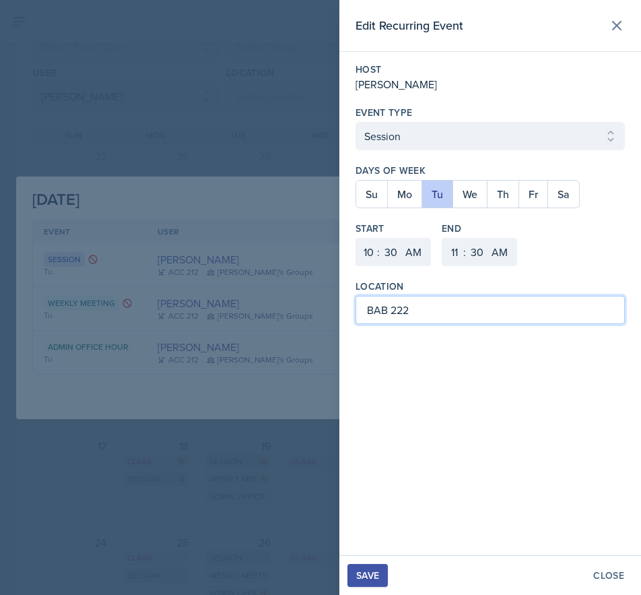
drag, startPoint x: 424, startPoint y: 309, endPoint x: 400, endPoint y: 311, distance: 25.0
click at [400, 311] on input "BAB 222" at bounding box center [490, 310] width 269 height 28
type input "BAB 216"
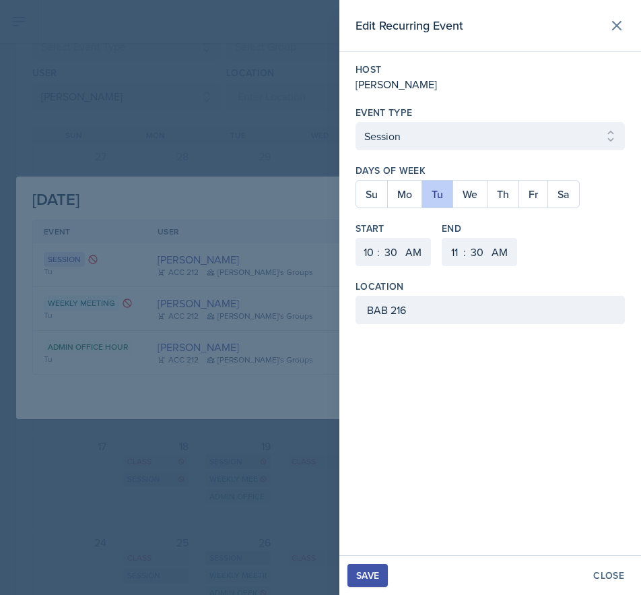
click at [360, 576] on div "Save" at bounding box center [367, 575] width 23 height 11
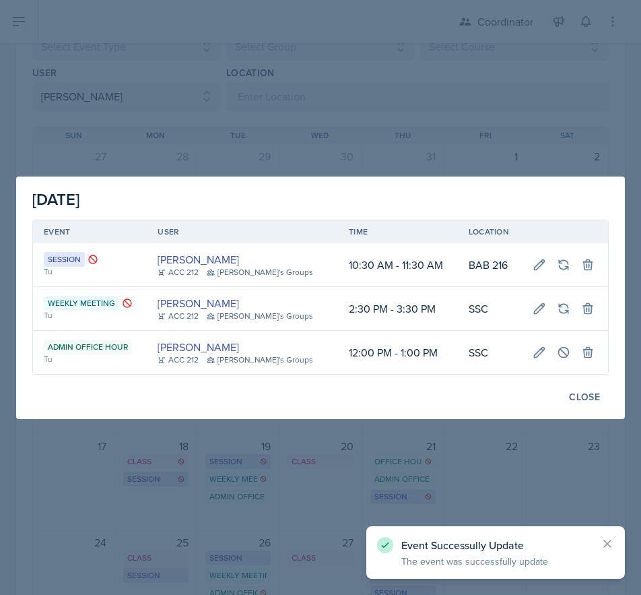
click at [201, 108] on div at bounding box center [320, 297] width 641 height 595
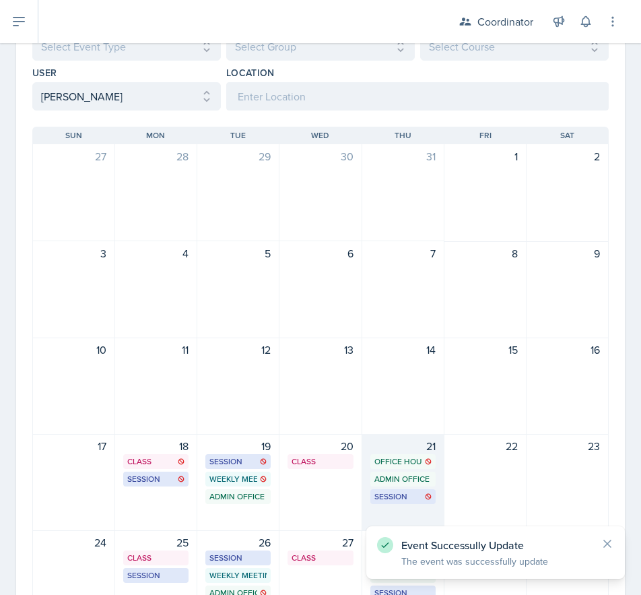
click at [384, 441] on div "21" at bounding box center [403, 446] width 65 height 16
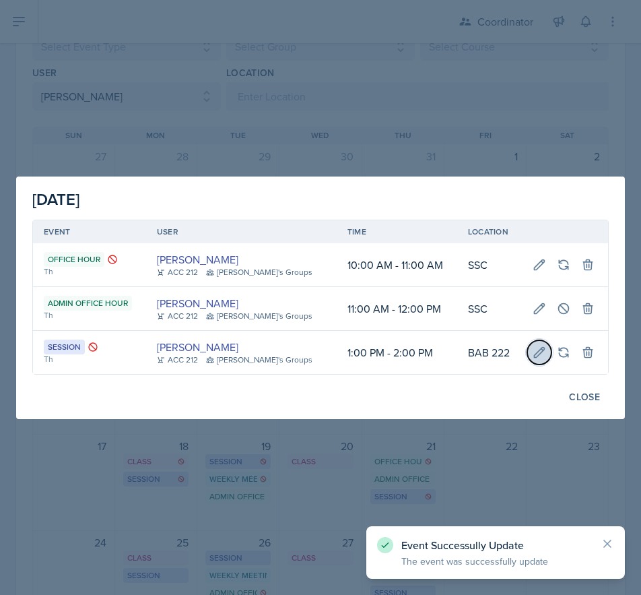
click at [533, 354] on icon at bounding box center [539, 352] width 13 height 13
select select "1"
select select "0"
select select "PM"
select select "2"
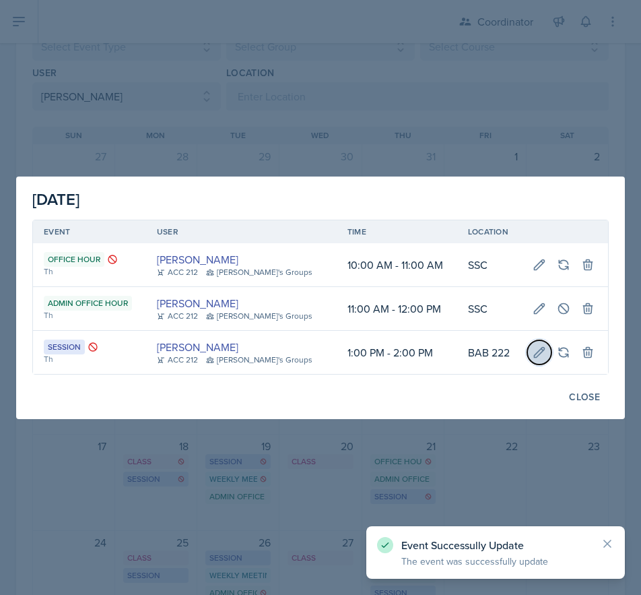
select select "0"
select select "PM"
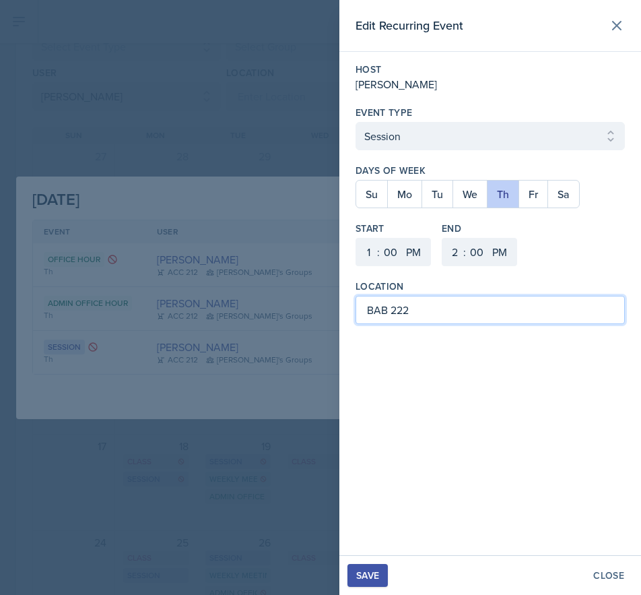
drag, startPoint x: 419, startPoint y: 319, endPoint x: 398, endPoint y: 317, distance: 21.0
click at [398, 317] on input "BAB 222" at bounding box center [490, 310] width 269 height 28
type input "BAB 216"
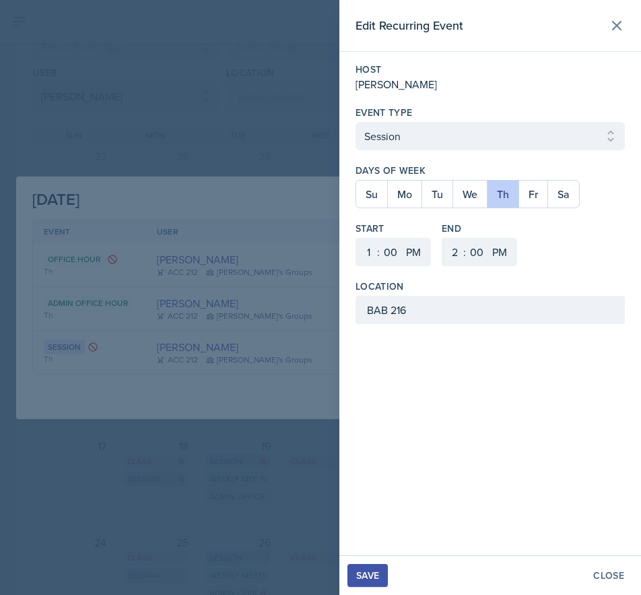
click at [371, 579] on div "Save" at bounding box center [367, 575] width 23 height 11
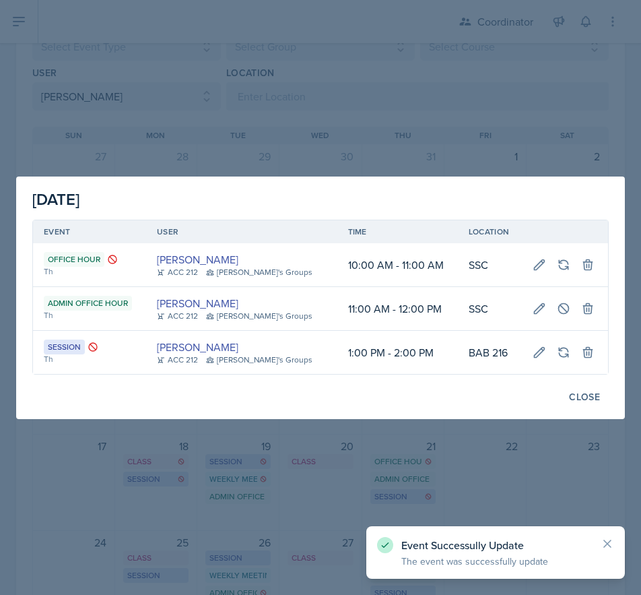
click at [196, 94] on div at bounding box center [320, 297] width 641 height 595
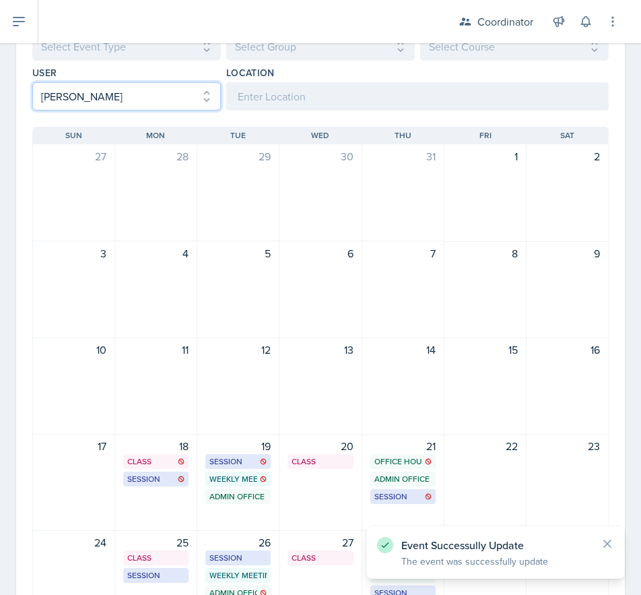
click at [66, 92] on select "Select User All [PERSON_NAME] [PERSON_NAME] [PERSON_NAME] [PERSON_NAME] [PERSON…" at bounding box center [126, 96] width 189 height 28
click at [32, 82] on select "Select User All [PERSON_NAME] [PERSON_NAME] [PERSON_NAME] [PERSON_NAME] [PERSON…" at bounding box center [126, 96] width 189 height 28
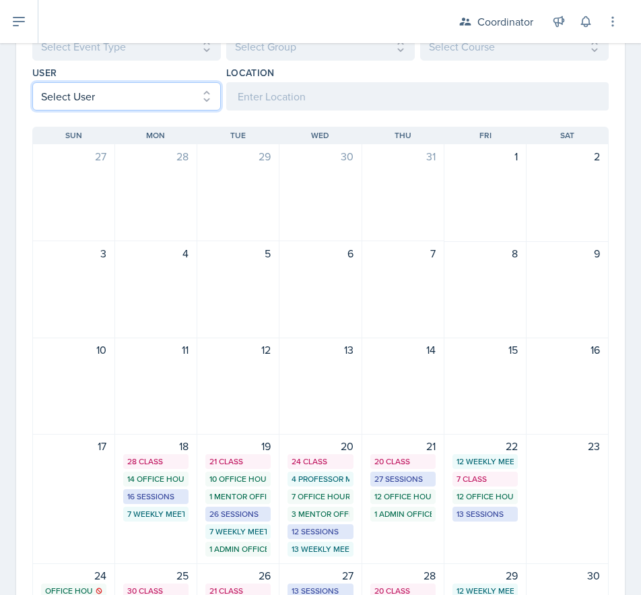
drag, startPoint x: 119, startPoint y: 99, endPoint x: 109, endPoint y: 108, distance: 13.3
click at [118, 99] on select "Select User All [PERSON_NAME] [PERSON_NAME] [PERSON_NAME] [PERSON_NAME] [PERSON…" at bounding box center [126, 96] width 189 height 28
select select "4ddb0bad-5829-46d2-b018-506f464cdf6a"
click at [32, 82] on select "Select User All [PERSON_NAME] [PERSON_NAME] [PERSON_NAME] [PERSON_NAME] [PERSON…" at bounding box center [126, 96] width 189 height 28
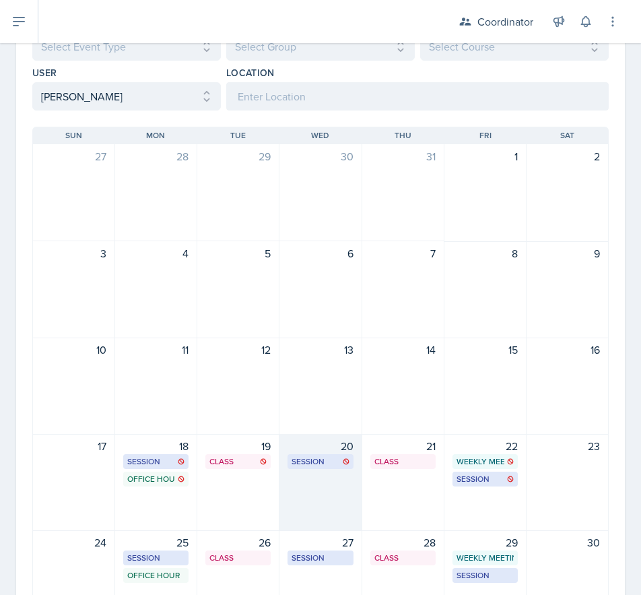
click at [346, 501] on div "20 Session BAB 222 9:30 AM - 10:30 AM" at bounding box center [321, 482] width 82 height 97
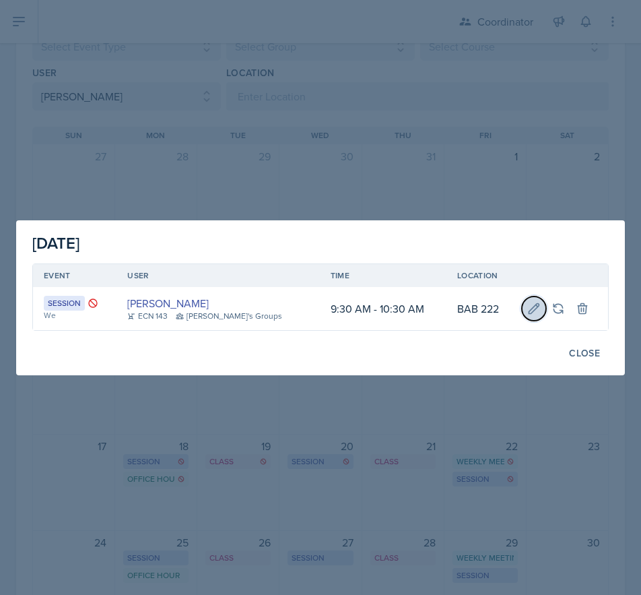
click at [532, 309] on icon at bounding box center [534, 308] width 13 height 13
select select "9"
select select "30"
select select "AM"
select select "10"
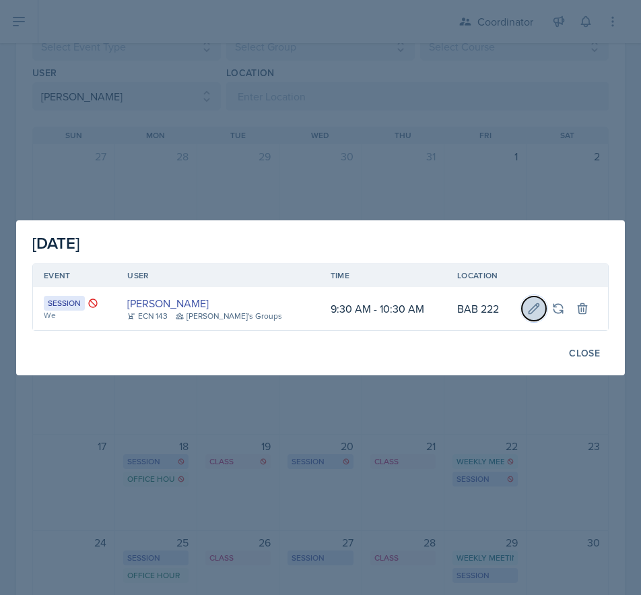
select select "30"
select select "AM"
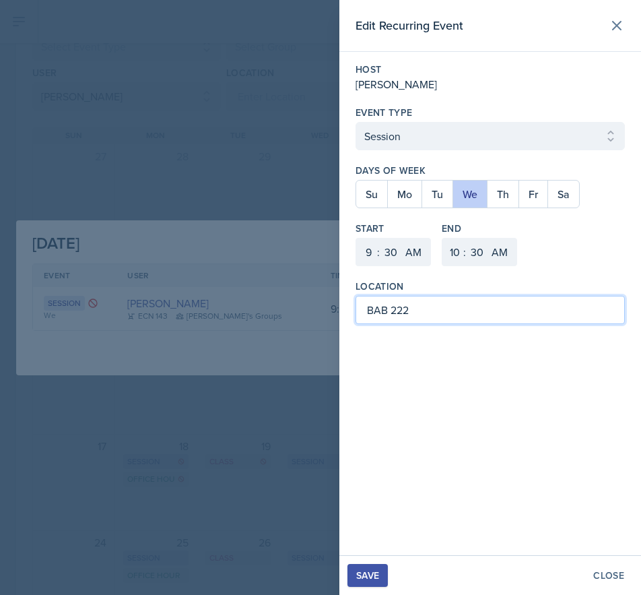
click at [425, 305] on input "BAB 222" at bounding box center [490, 310] width 269 height 28
type input "BAB 123"
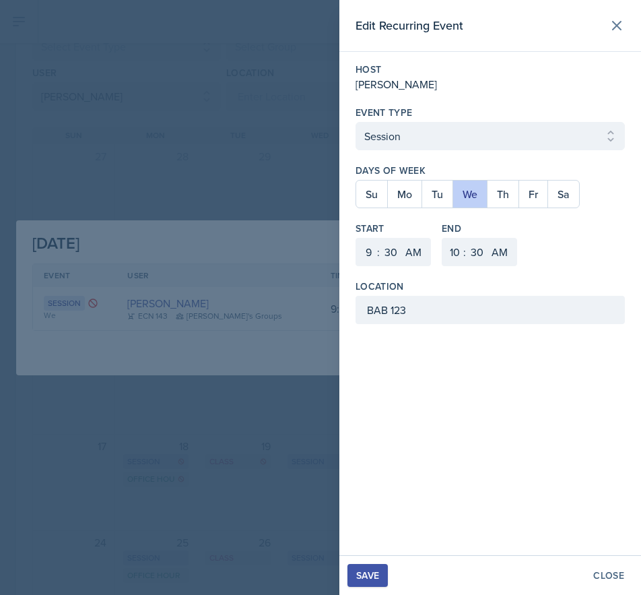
click at [367, 565] on button "Save" at bounding box center [368, 575] width 40 height 23
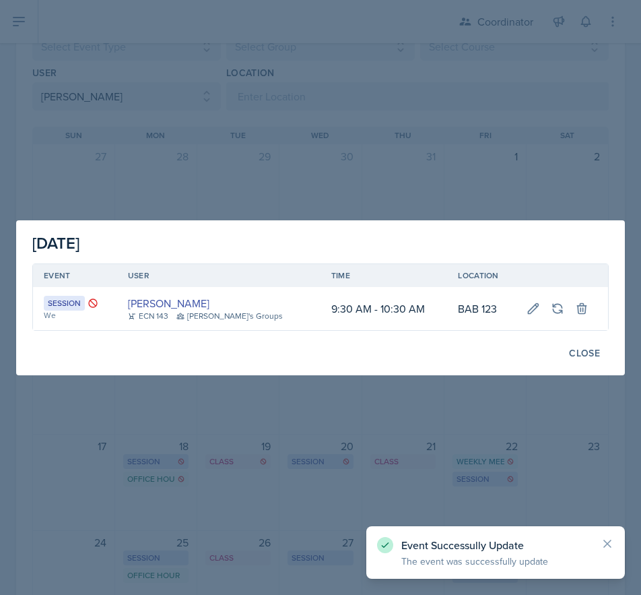
click at [215, 107] on div at bounding box center [320, 297] width 641 height 595
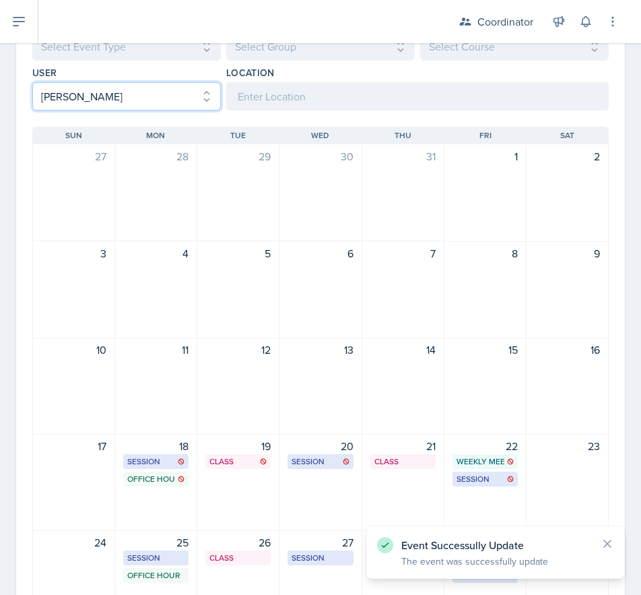
click at [161, 100] on select "Select User All [PERSON_NAME] [PERSON_NAME] [PERSON_NAME] [PERSON_NAME] [PERSON…" at bounding box center [126, 96] width 189 height 28
click at [32, 82] on select "Select User All [PERSON_NAME] [PERSON_NAME] [PERSON_NAME] [PERSON_NAME] [PERSON…" at bounding box center [126, 96] width 189 height 28
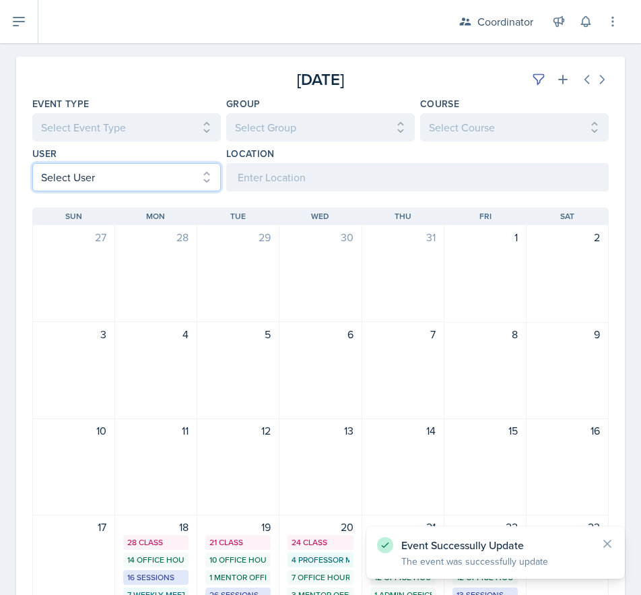
scroll to position [0, 0]
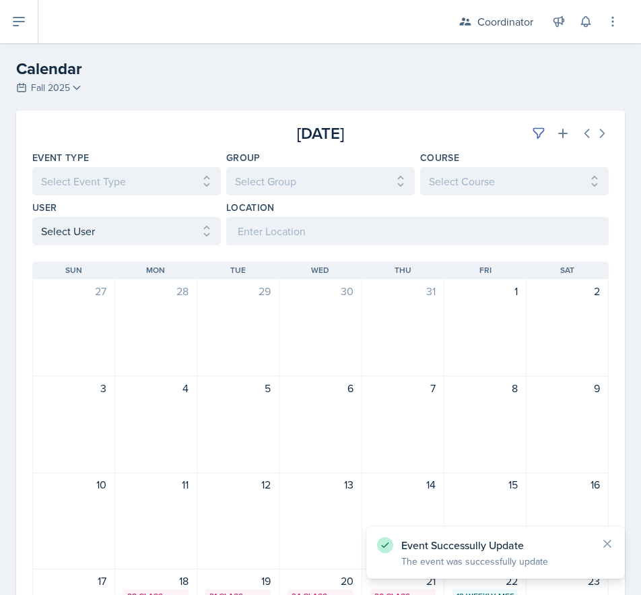
click at [137, 121] on div "[DATE] [DATE]" at bounding box center [320, 127] width 609 height 35
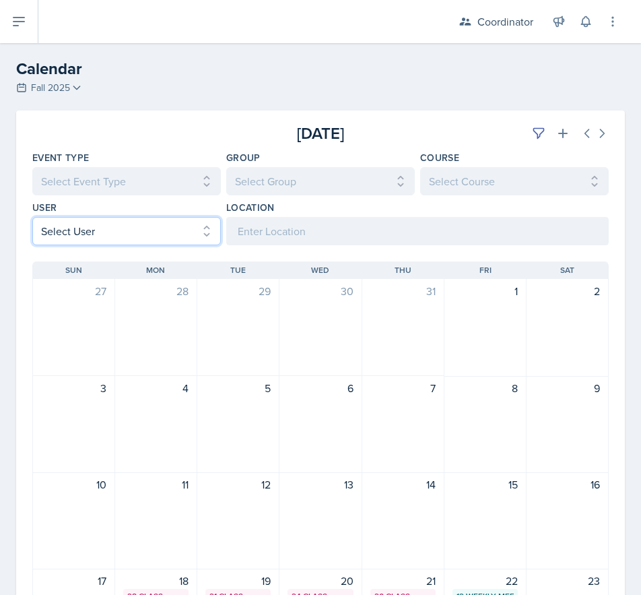
click at [124, 225] on select "Select User All [PERSON_NAME] [PERSON_NAME] [PERSON_NAME] [PERSON_NAME] [PERSON…" at bounding box center [126, 231] width 189 height 28
select select "82ee200e-ac30-4ca1-a6f6-313a71581a72"
click at [32, 217] on select "Select User All [PERSON_NAME] [PERSON_NAME] [PERSON_NAME] [PERSON_NAME] [PERSON…" at bounding box center [126, 231] width 189 height 28
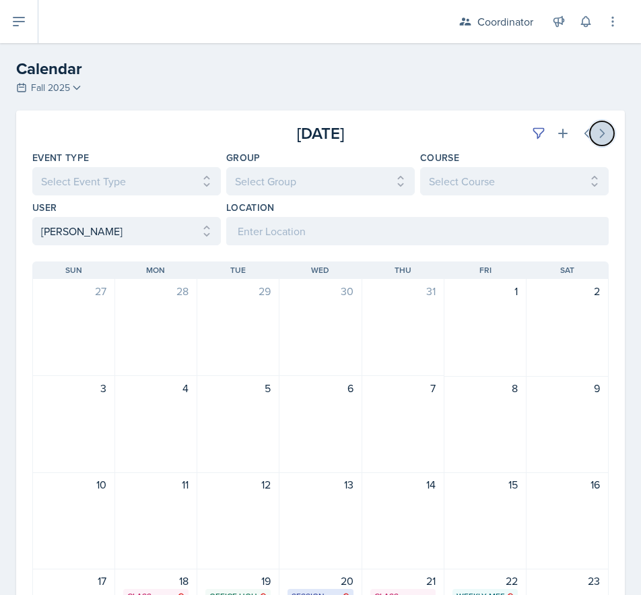
click at [596, 133] on icon at bounding box center [602, 133] width 13 height 13
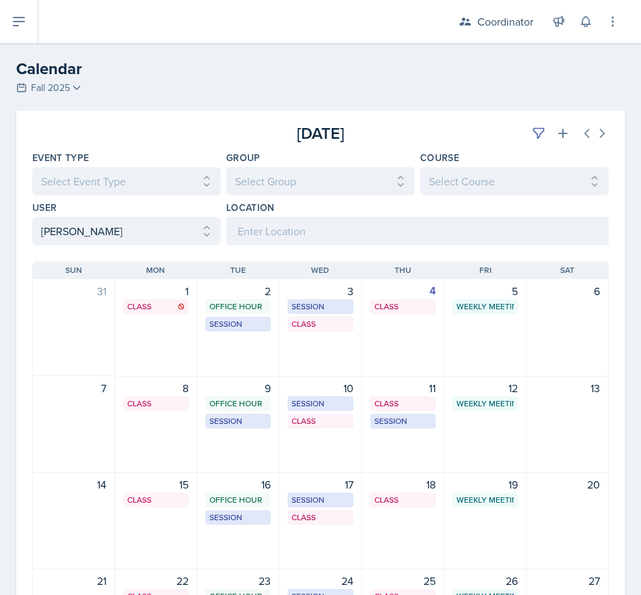
click at [232, 373] on div "2 Office Hour SSC 3:30 PM - 4:30 PM Session BAB 222 5:00 PM - 6:00 PM" at bounding box center [238, 328] width 82 height 98
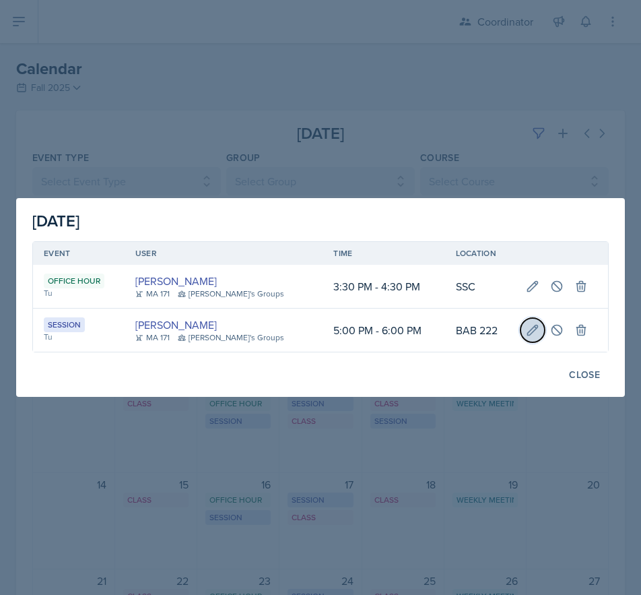
click at [530, 333] on icon at bounding box center [532, 329] width 13 height 13
select select "5"
select select "0"
select select "PM"
select select "6"
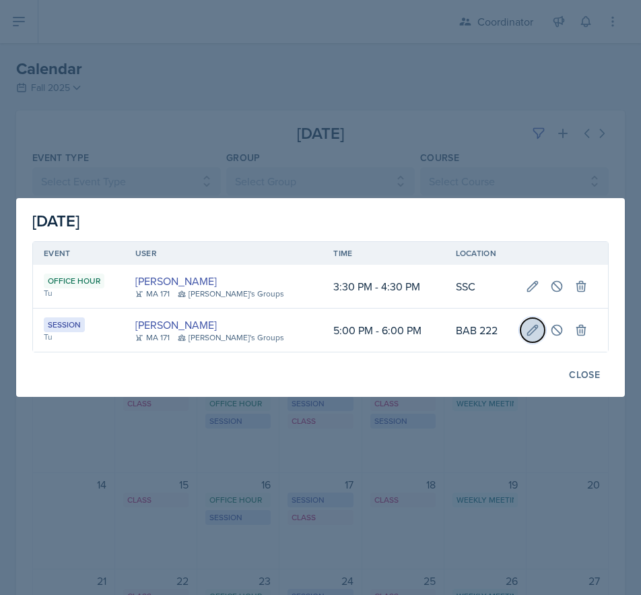
select select "0"
select select "PM"
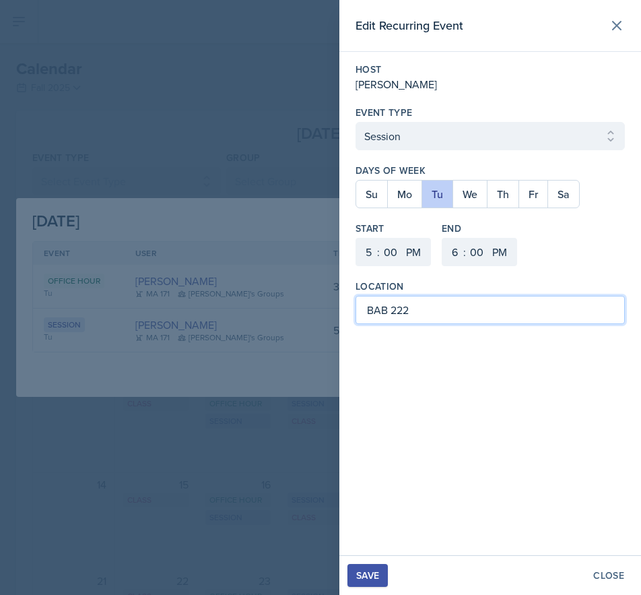
click at [428, 315] on input "BAB 222" at bounding box center [490, 310] width 269 height 28
type input "BAB 223"
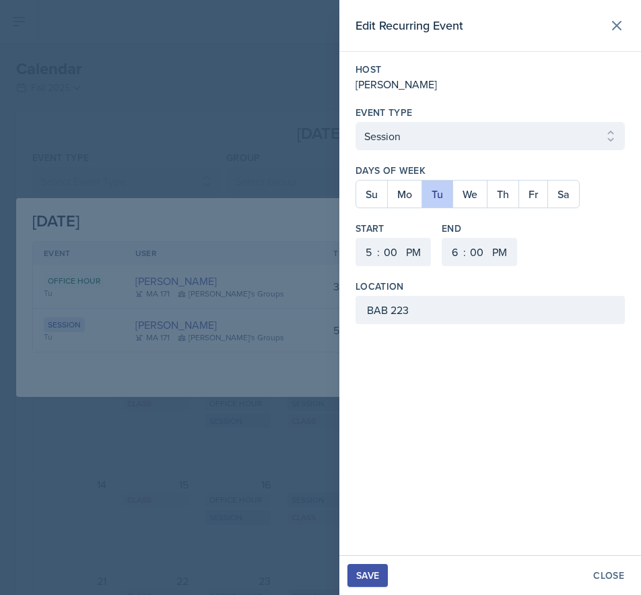
click at [361, 582] on button "Save" at bounding box center [368, 575] width 40 height 23
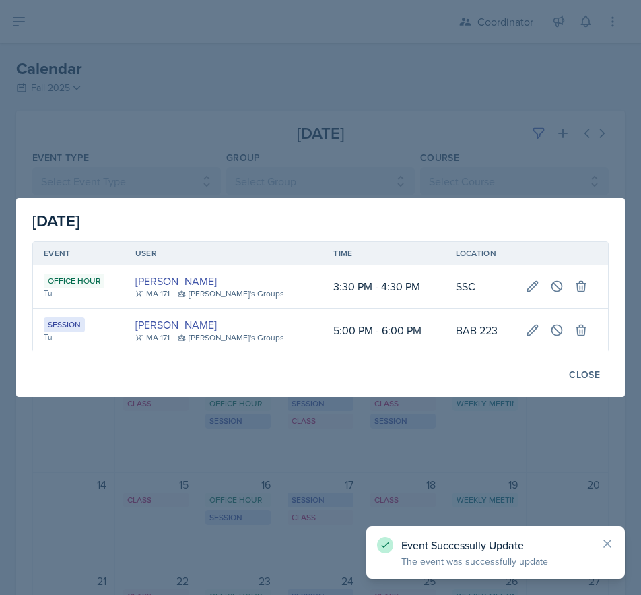
drag, startPoint x: 134, startPoint y: 132, endPoint x: 125, endPoint y: 161, distance: 30.5
click at [135, 132] on div at bounding box center [320, 297] width 641 height 595
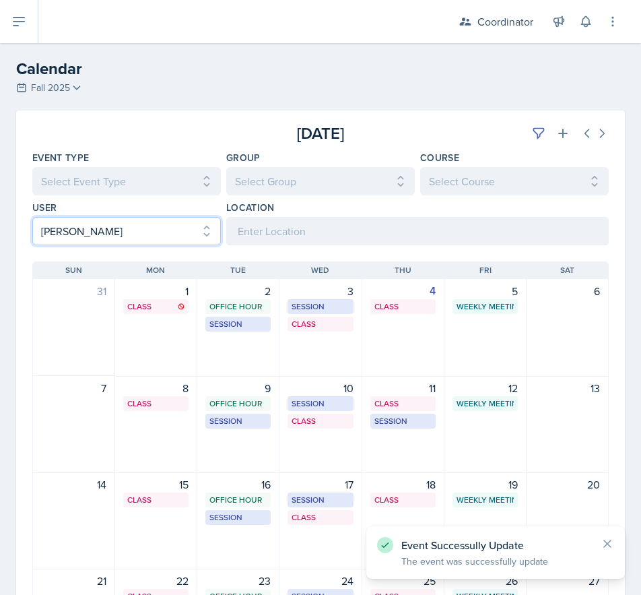
click at [100, 234] on select "Select User All [PERSON_NAME] [PERSON_NAME] [PERSON_NAME] [PERSON_NAME] [PERSON…" at bounding box center [126, 231] width 189 height 28
click at [32, 217] on select "Select User All [PERSON_NAME] [PERSON_NAME] [PERSON_NAME] [PERSON_NAME] [PERSON…" at bounding box center [126, 231] width 189 height 28
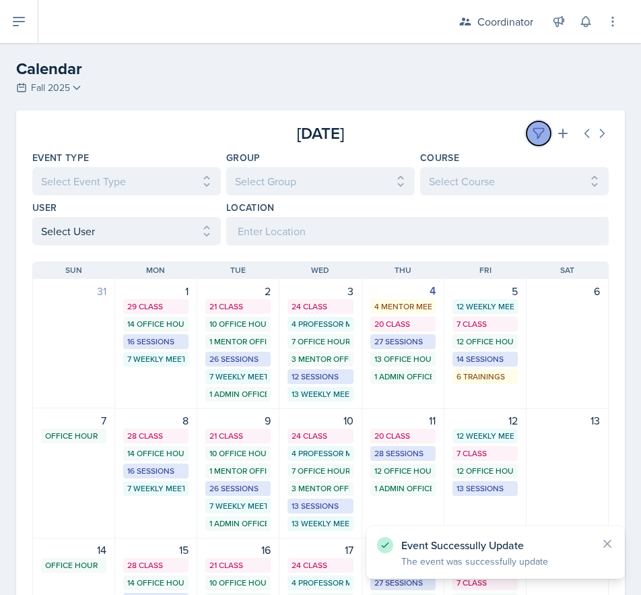
click at [527, 131] on button at bounding box center [539, 133] width 24 height 24
click at [470, 131] on div "[DATE]" at bounding box center [513, 133] width 192 height 24
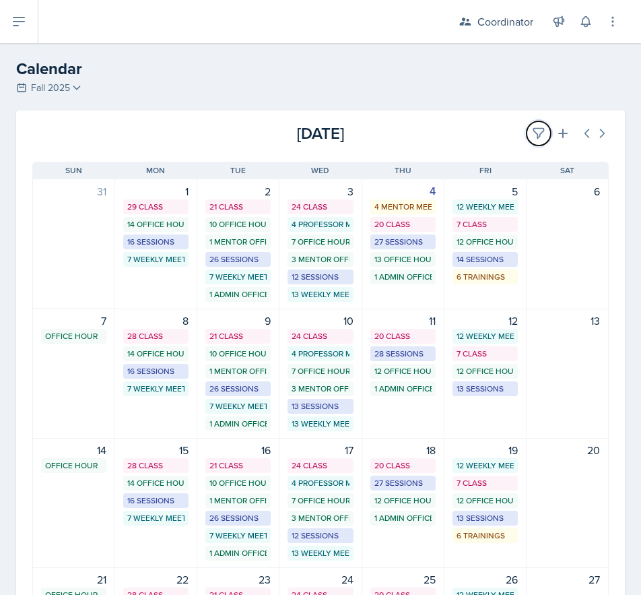
drag, startPoint x: 530, startPoint y: 131, endPoint x: 365, endPoint y: 223, distance: 188.5
click at [532, 131] on icon at bounding box center [538, 133] width 13 height 13
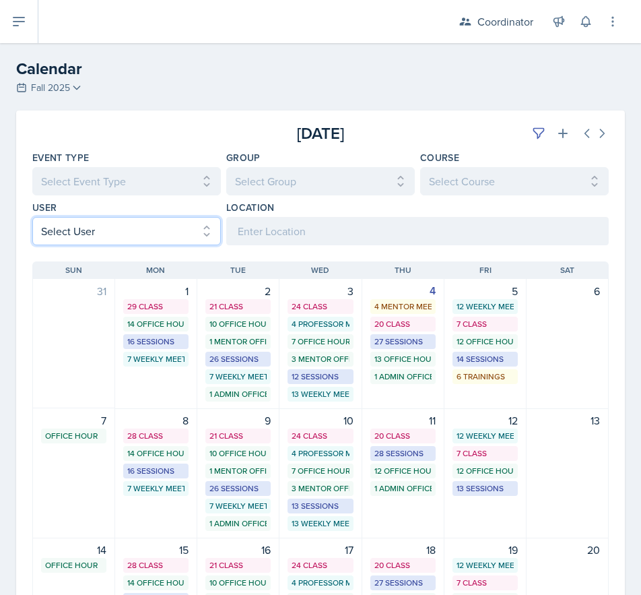
click at [38, 232] on select "Select User All [PERSON_NAME] [PERSON_NAME] [PERSON_NAME] [PERSON_NAME] [PERSON…" at bounding box center [126, 231] width 189 height 28
select select "1a6e82cf-f3e6-46cd-8485-7e499f5a3eab"
click at [32, 217] on select "Select User All [PERSON_NAME] [PERSON_NAME] [PERSON_NAME] [PERSON_NAME] [PERSON…" at bounding box center [126, 231] width 189 height 28
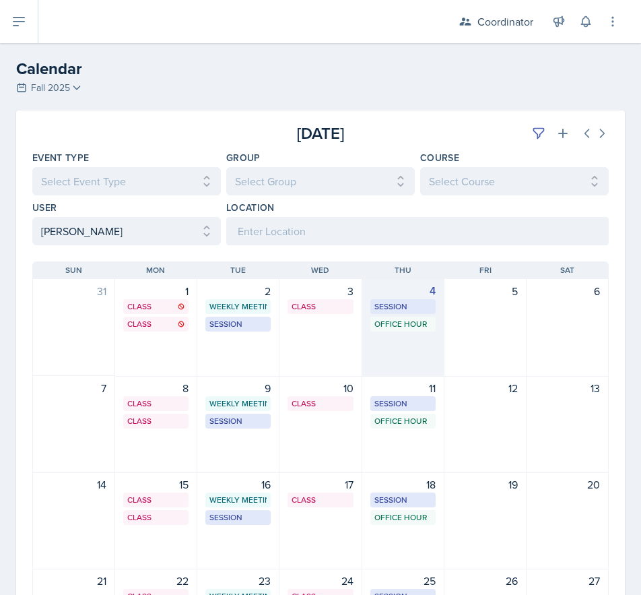
click at [405, 351] on div "4 Session BAB 222 2:40 PM - 3:40 PM Office Hour SSC 7:00 PM - 8:00 PM" at bounding box center [403, 328] width 82 height 98
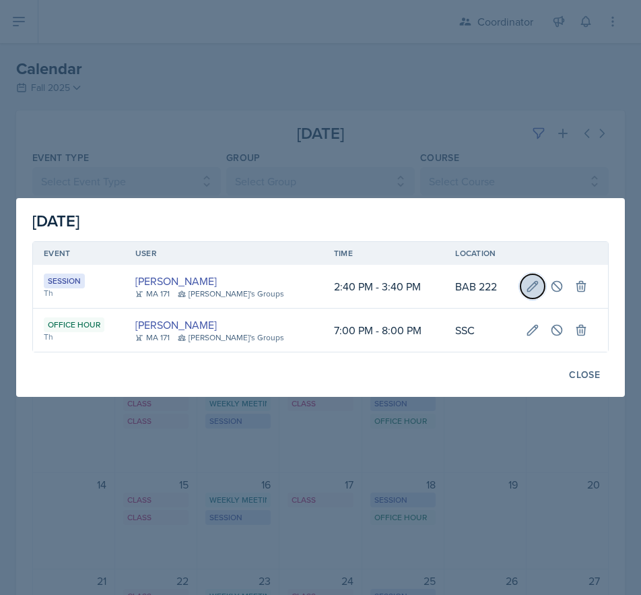
click at [526, 288] on icon at bounding box center [532, 286] width 13 height 13
select select "2"
select select "40"
select select "3"
select select "40"
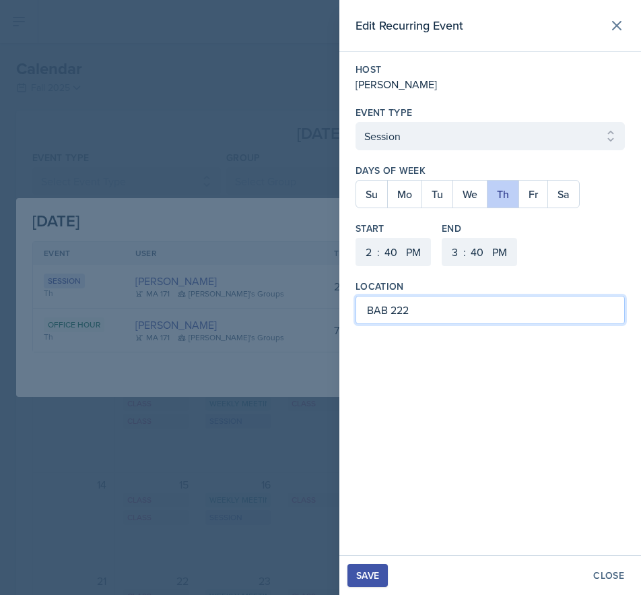
click at [430, 311] on input "BAB 222" at bounding box center [490, 310] width 269 height 28
type input "BAB 216"
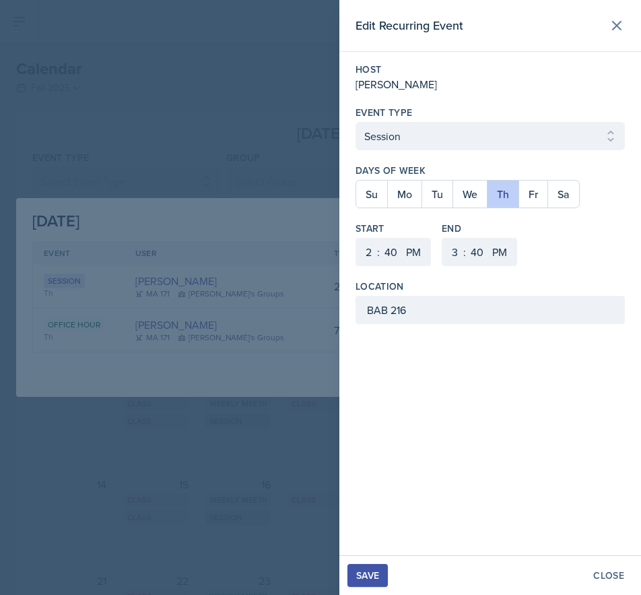
click at [364, 570] on div "Save" at bounding box center [367, 575] width 23 height 11
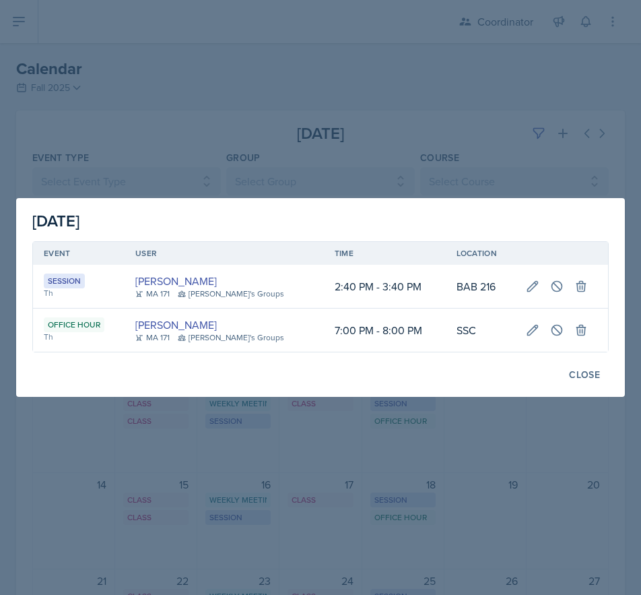
click at [249, 140] on div at bounding box center [320, 297] width 641 height 595
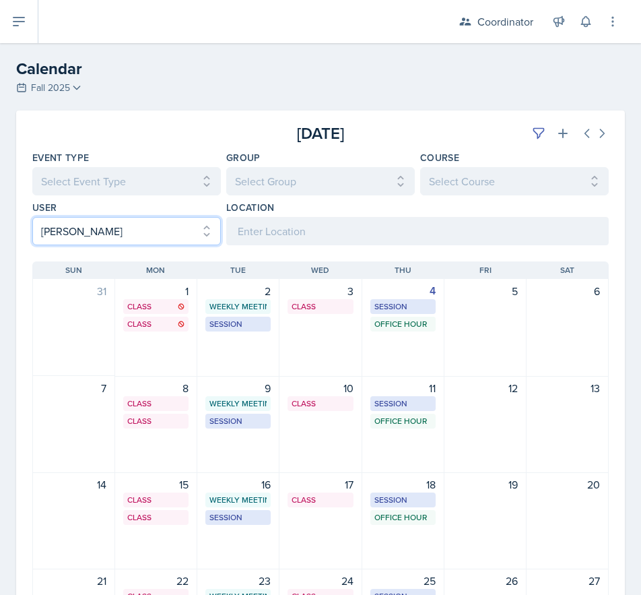
click at [67, 222] on select "Select User All [PERSON_NAME] [PERSON_NAME] [PERSON_NAME] [PERSON_NAME] [PERSON…" at bounding box center [126, 231] width 189 height 28
click at [32, 217] on select "Select User All [PERSON_NAME] [PERSON_NAME] [PERSON_NAME] [PERSON_NAME] [PERSON…" at bounding box center [126, 231] width 189 height 28
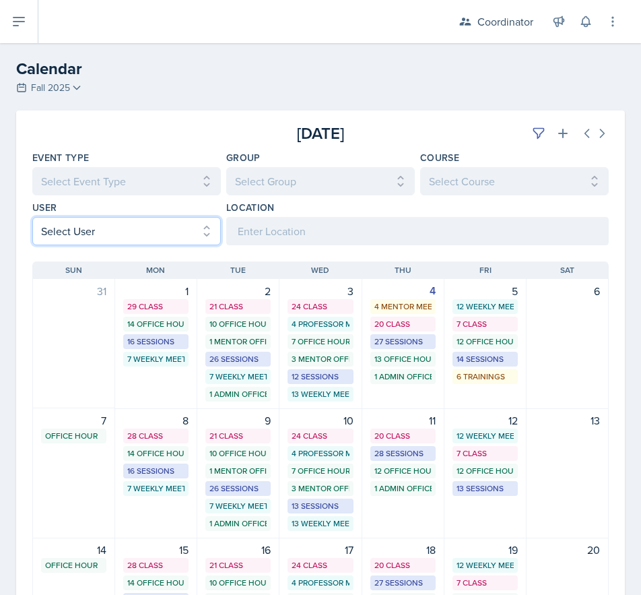
click at [129, 231] on select "Select User All [PERSON_NAME] [PERSON_NAME] [PERSON_NAME] [PERSON_NAME] [PERSON…" at bounding box center [126, 231] width 189 height 28
click at [172, 240] on select "Select User All [PERSON_NAME] [PERSON_NAME] [PERSON_NAME] [PERSON_NAME] [PERSON…" at bounding box center [126, 231] width 189 height 28
select select "7b1454ab-0112-49d3-b566-92fdbd04830e"
click at [32, 217] on select "Select User All [PERSON_NAME] [PERSON_NAME] [PERSON_NAME] [PERSON_NAME] [PERSON…" at bounding box center [126, 231] width 189 height 28
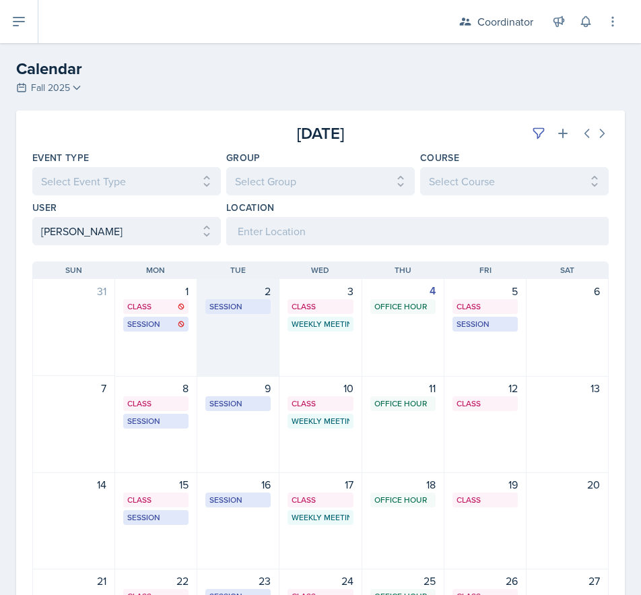
click at [270, 355] on div "2 Session BAB 222 2:30 PM - 3:30 PM" at bounding box center [238, 328] width 82 height 98
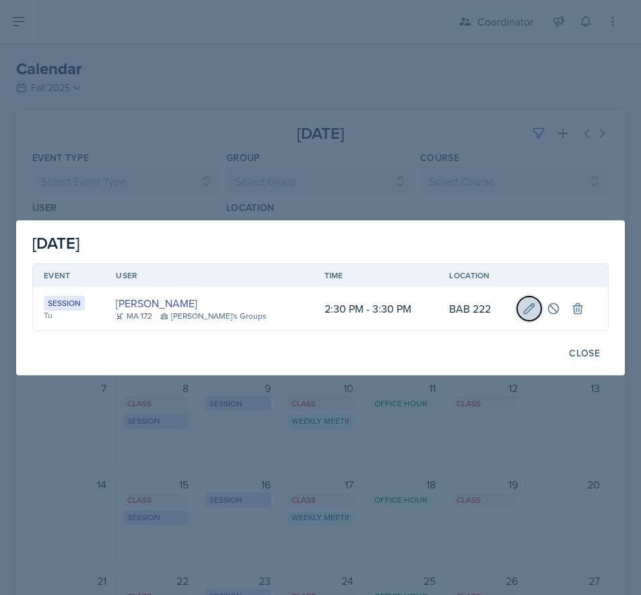
click at [523, 309] on icon at bounding box center [529, 308] width 13 height 13
select select "30"
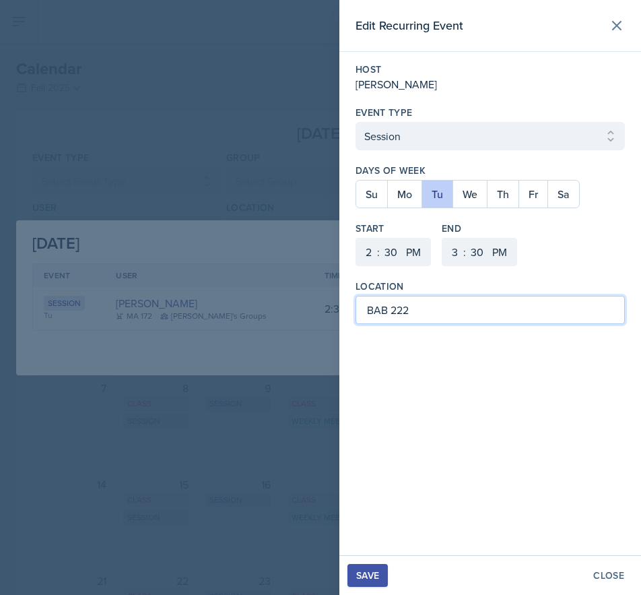
click at [448, 312] on input "BAB 222" at bounding box center [490, 310] width 269 height 28
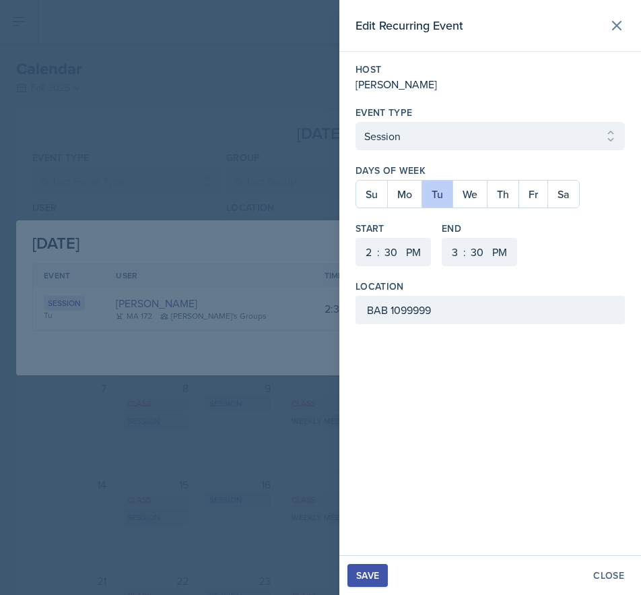
click at [367, 571] on div "Save" at bounding box center [367, 575] width 23 height 11
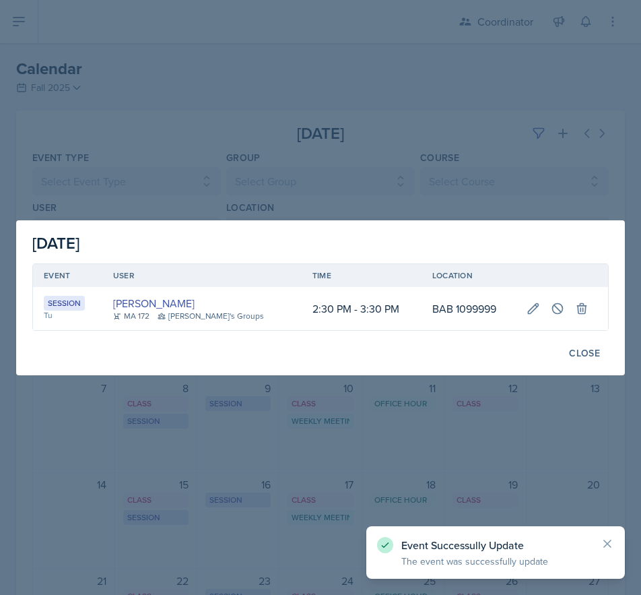
click at [202, 155] on div at bounding box center [320, 297] width 641 height 595
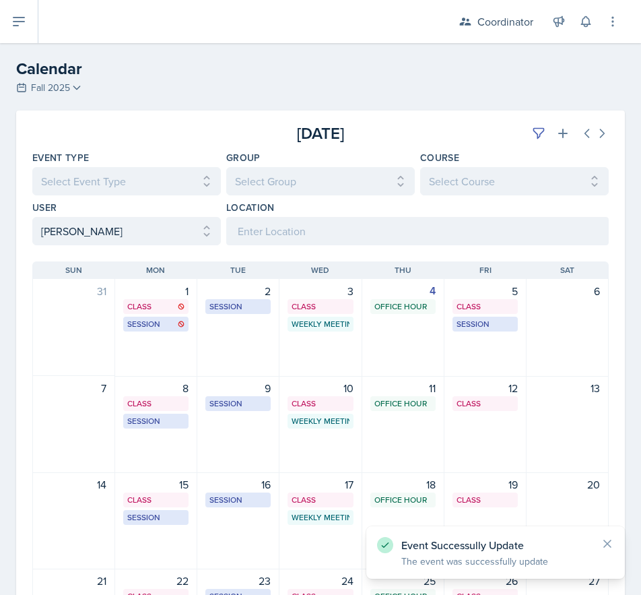
click at [234, 334] on div "2 Session BAB 1099999 2:30 PM - 3:30 PM" at bounding box center [238, 328] width 82 height 98
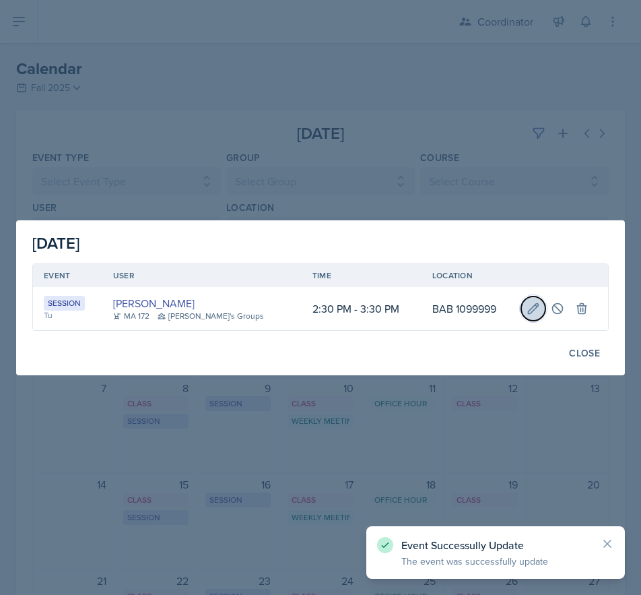
click at [526, 315] on button at bounding box center [533, 308] width 24 height 24
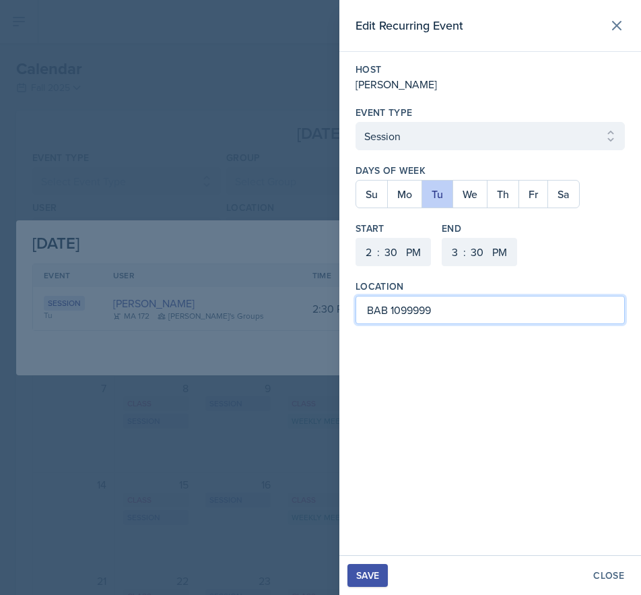
click at [459, 313] on input "BAB 1099999" at bounding box center [490, 310] width 269 height 28
type input "BAB 109"
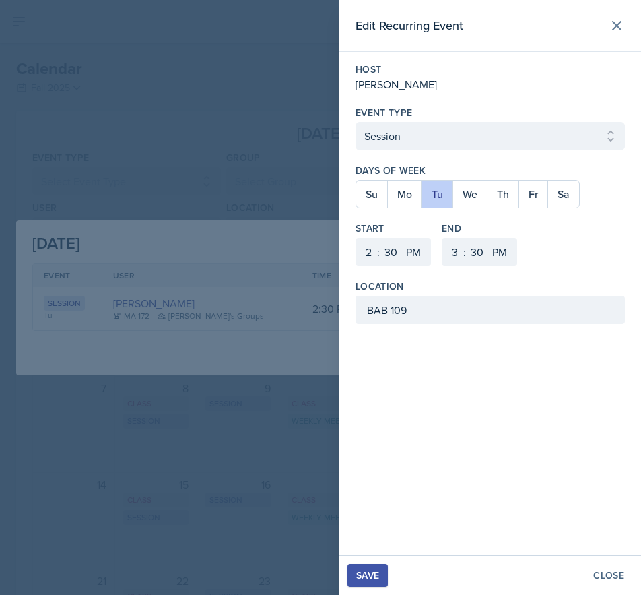
click at [352, 584] on button "Save" at bounding box center [368, 575] width 40 height 23
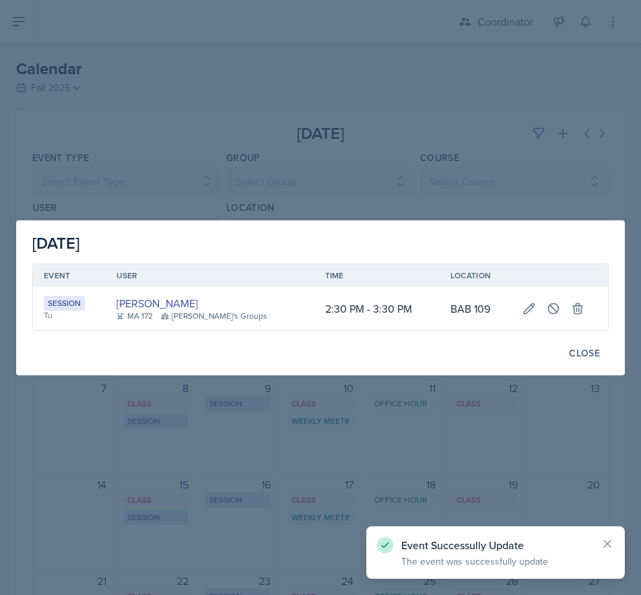
click at [250, 127] on div at bounding box center [320, 297] width 641 height 595
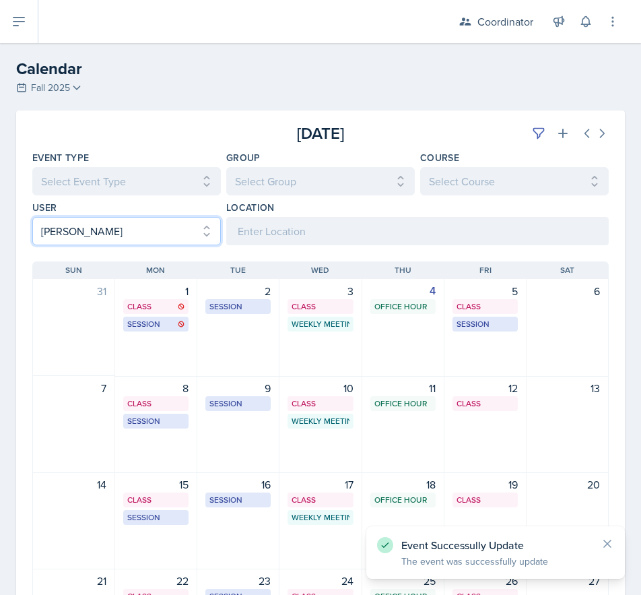
click at [104, 236] on select "Select User All [PERSON_NAME] [PERSON_NAME] [PERSON_NAME] [PERSON_NAME] [PERSON…" at bounding box center [126, 231] width 189 height 28
click at [32, 217] on select "Select User All [PERSON_NAME] [PERSON_NAME] [PERSON_NAME] [PERSON_NAME] [PERSON…" at bounding box center [126, 231] width 189 height 28
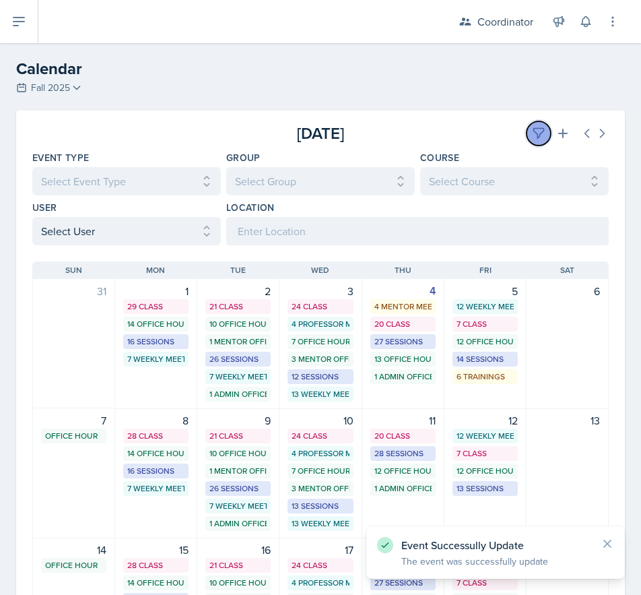
click at [527, 125] on button at bounding box center [539, 133] width 24 height 24
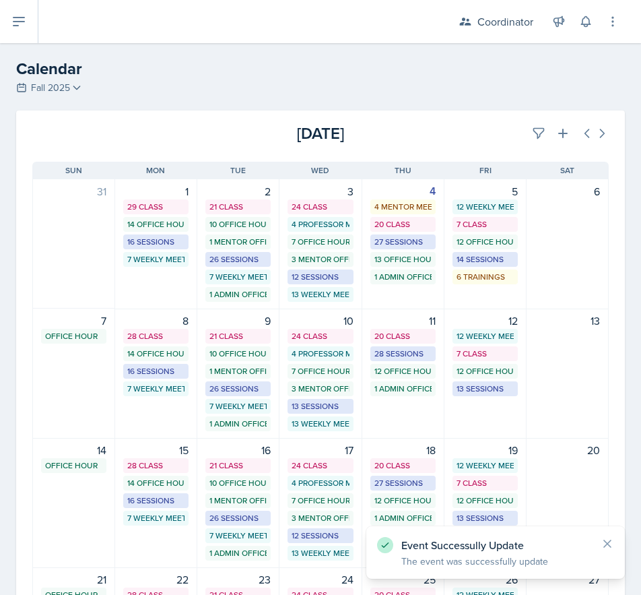
click at [435, 145] on div "[DATE]" at bounding box center [513, 133] width 192 height 24
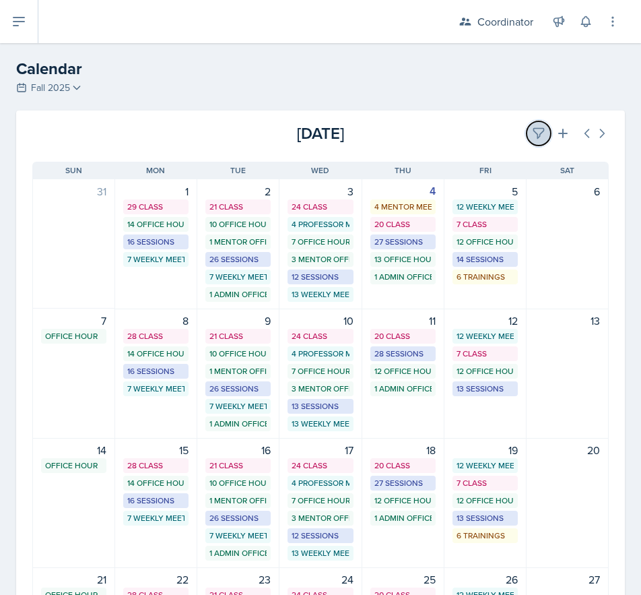
click at [532, 130] on icon at bounding box center [538, 133] width 13 height 13
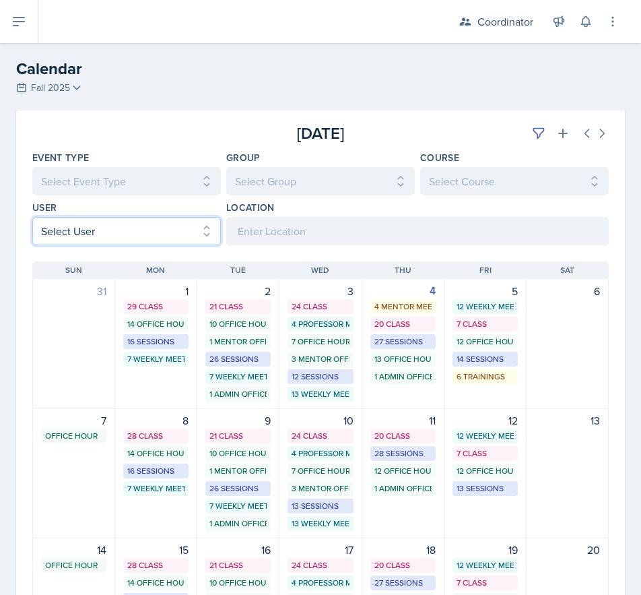
click at [104, 220] on select "Select User All [PERSON_NAME] [PERSON_NAME] [PERSON_NAME] [PERSON_NAME] [PERSON…" at bounding box center [126, 231] width 189 height 28
select select "9f350877-f3fb-4963-8610-b50c6b9ff4c9"
click at [32, 217] on select "Select User All [PERSON_NAME] [PERSON_NAME] [PERSON_NAME] [PERSON_NAME] [PERSON…" at bounding box center [126, 231] width 189 height 28
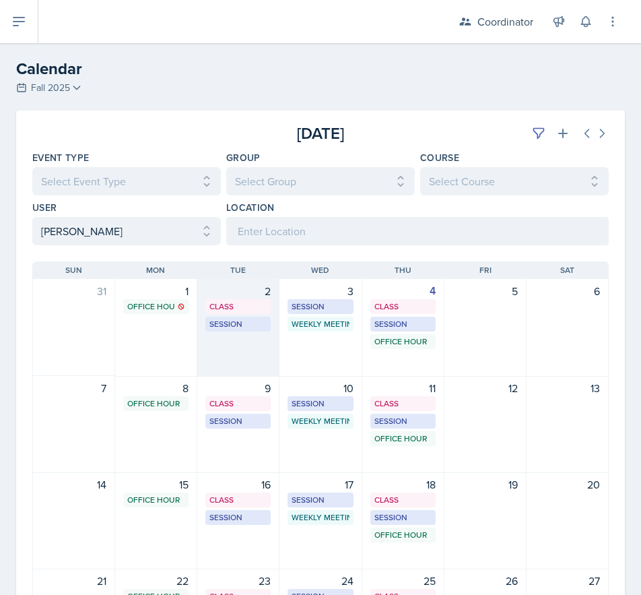
click at [264, 356] on div "2 Class BAB 204 9:40 AM - 11:00 AM Session BAB 222 1:00 PM - 2:00 PM" at bounding box center [238, 328] width 82 height 98
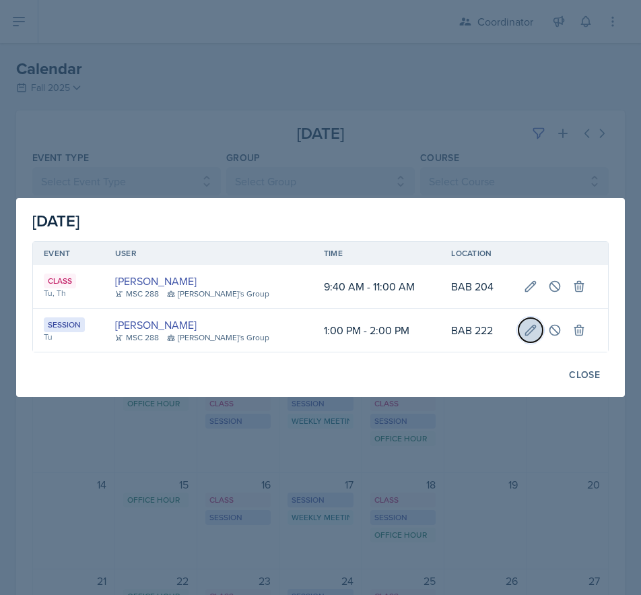
click at [524, 336] on icon at bounding box center [530, 329] width 13 height 13
select select "1"
select select "0"
select select "2"
select select "0"
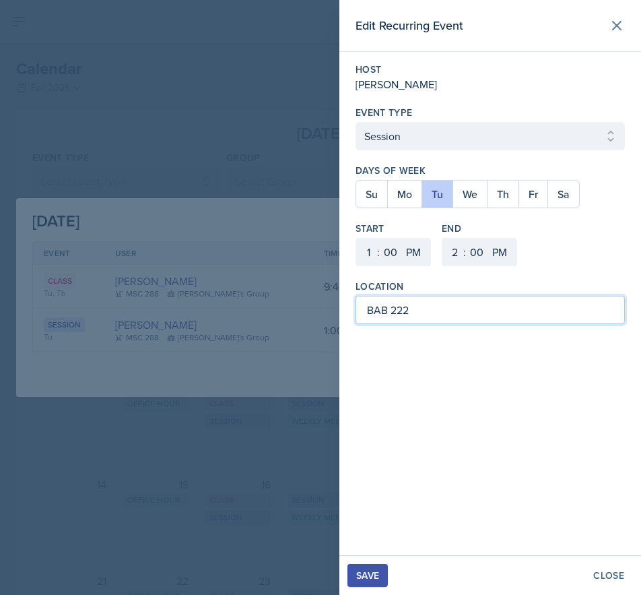
click at [470, 313] on input "BAB 222" at bounding box center [490, 310] width 269 height 28
type input "BAB 224"
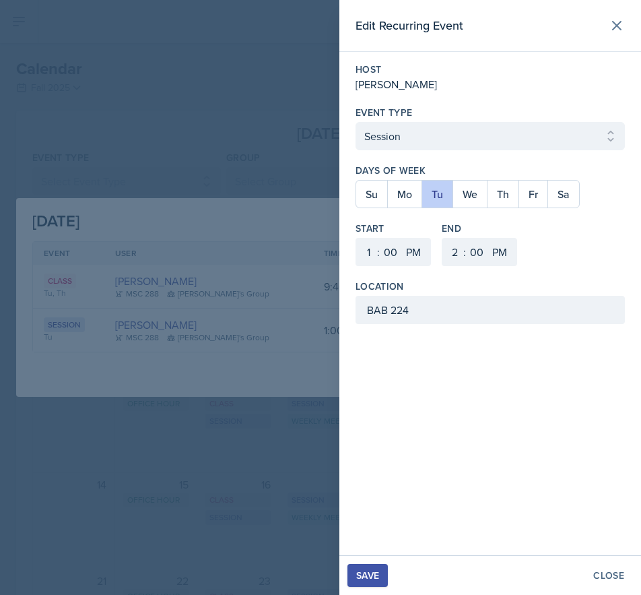
click at [355, 585] on button "Save" at bounding box center [368, 575] width 40 height 23
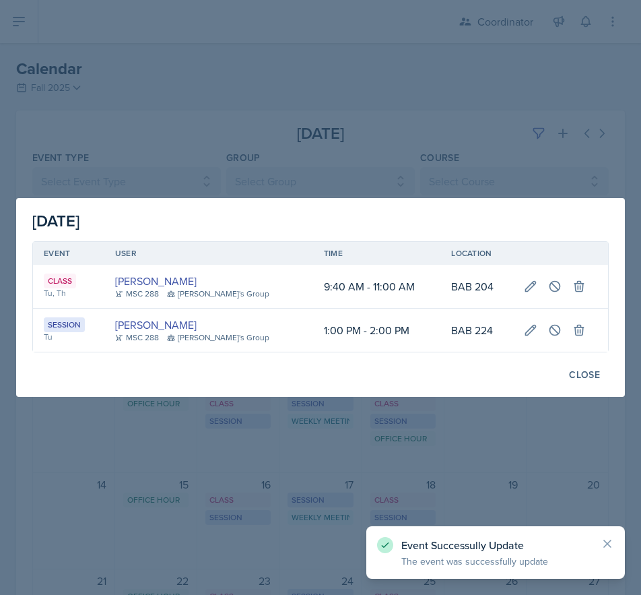
click at [585, 362] on div "[DATE] Event User Time Location Class Tu, Th [PERSON_NAME] MSC 288 [PERSON_NAME…" at bounding box center [320, 297] width 609 height 199
click at [580, 377] on div "Close" at bounding box center [584, 374] width 31 height 11
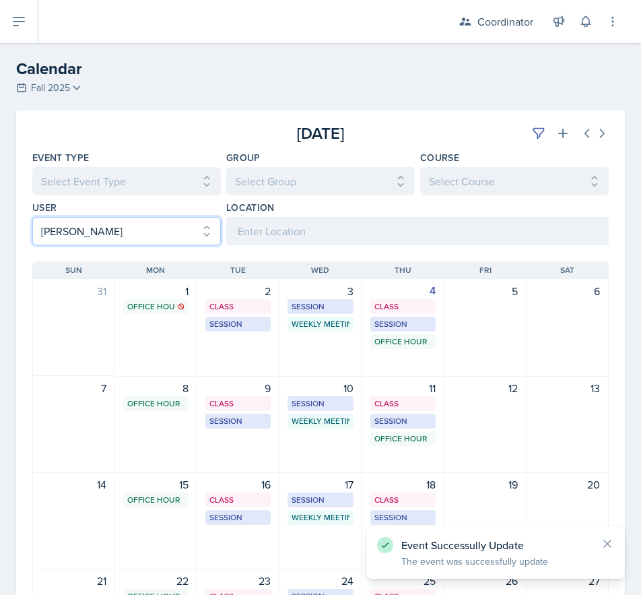
click at [98, 243] on select "Select User All [PERSON_NAME] [PERSON_NAME] [PERSON_NAME] [PERSON_NAME] [PERSON…" at bounding box center [126, 231] width 189 height 28
select select
click at [32, 217] on select "Select User All [PERSON_NAME] [PERSON_NAME] [PERSON_NAME] [PERSON_NAME] [PERSON…" at bounding box center [126, 231] width 189 height 28
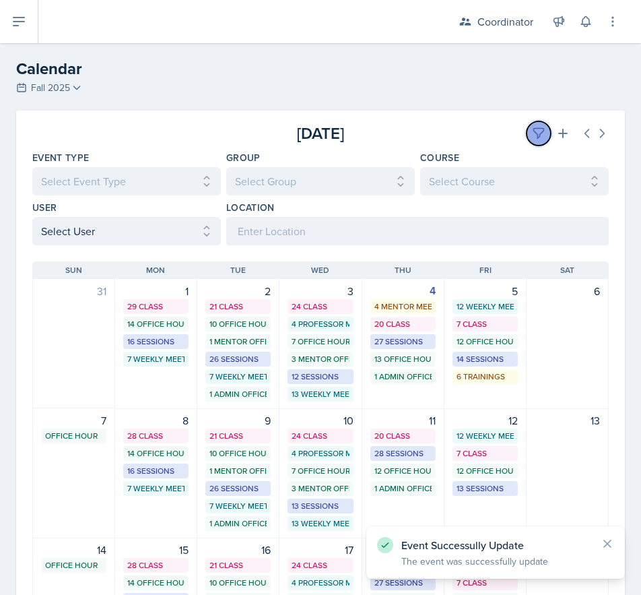
click at [527, 139] on button at bounding box center [539, 133] width 24 height 24
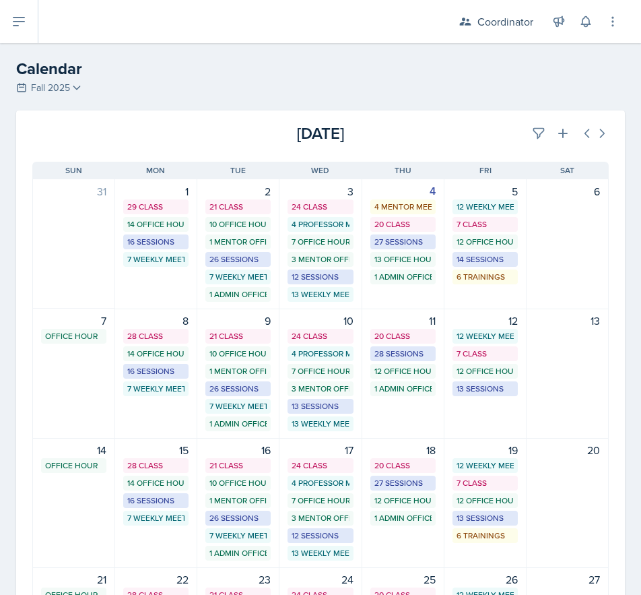
click at [503, 143] on div "[DATE]" at bounding box center [513, 133] width 192 height 24
